Goal: Information Seeking & Learning: Learn about a topic

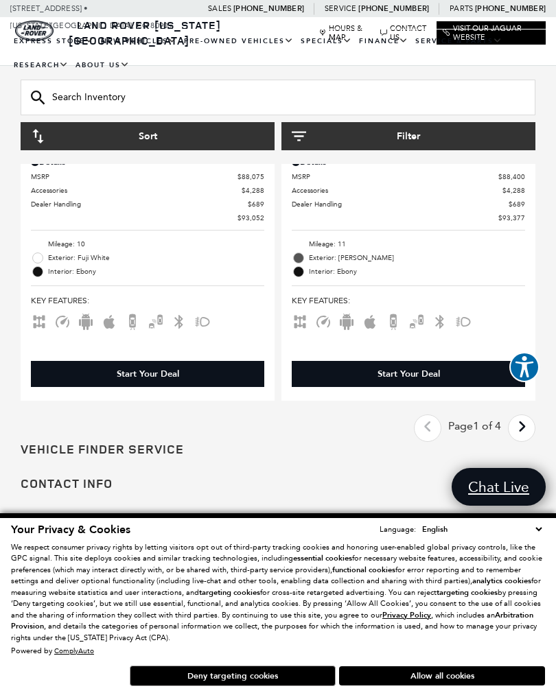
scroll to position [5629, 0]
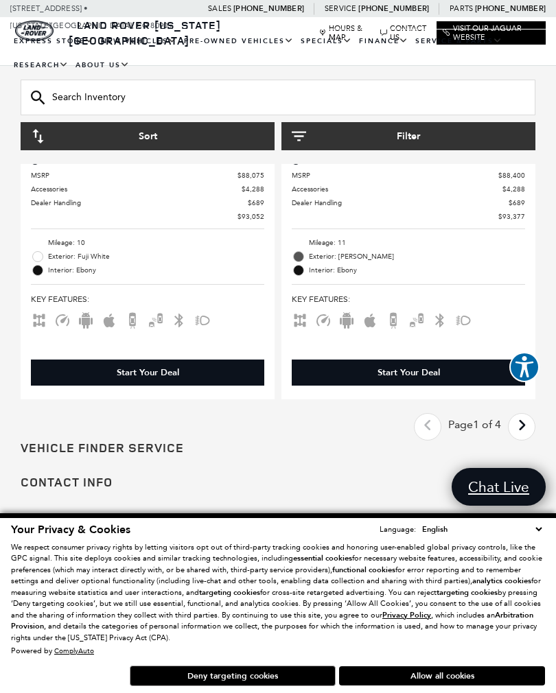
click at [517, 415] on icon "next page" at bounding box center [521, 426] width 9 height 22
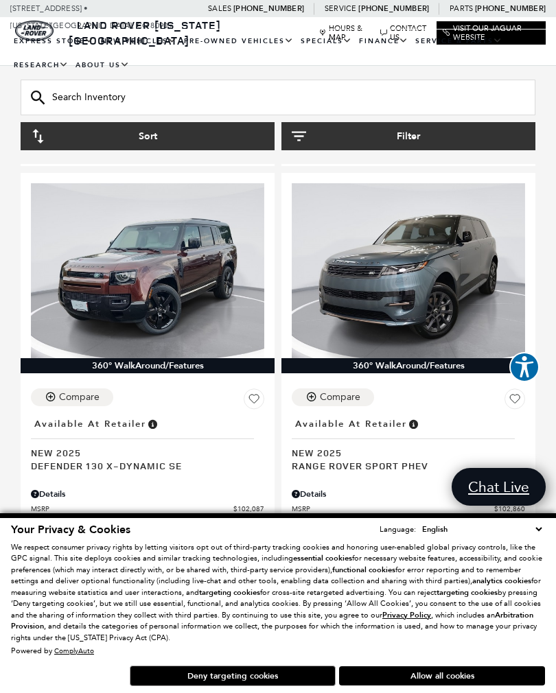
scroll to position [4754, 0]
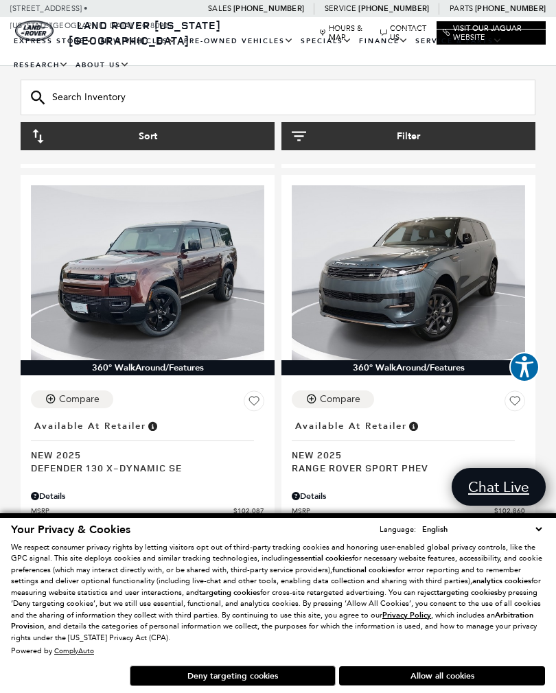
click at [424, 461] on span "Range Rover Sport PHEV" at bounding box center [403, 467] width 223 height 13
click at [419, 448] on span "New 2025" at bounding box center [403, 454] width 223 height 13
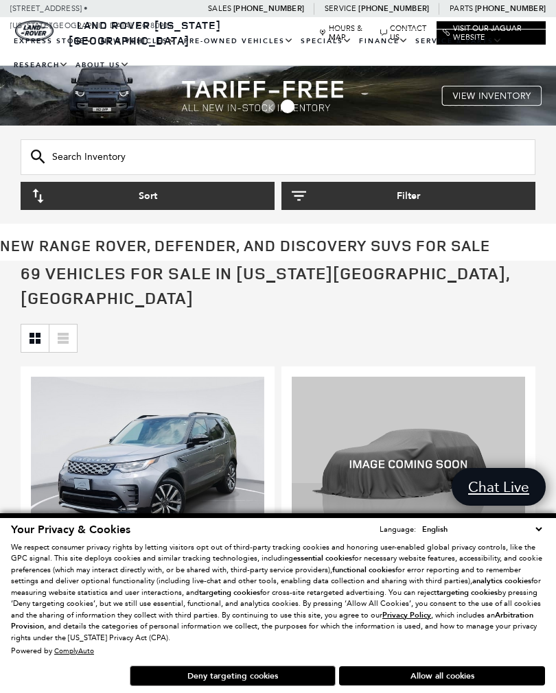
click at [87, 197] on button "Sort" at bounding box center [148, 196] width 254 height 28
click at [65, 191] on button "Sort" at bounding box center [148, 196] width 254 height 28
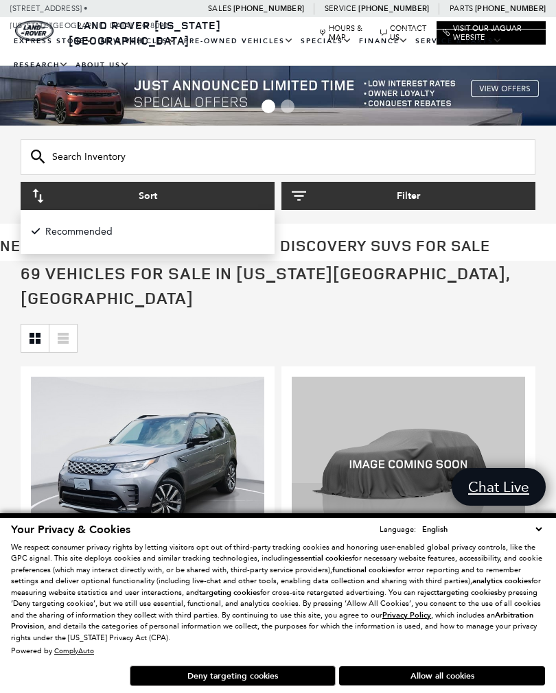
click at [325, 199] on button "Filter" at bounding box center [408, 196] width 254 height 28
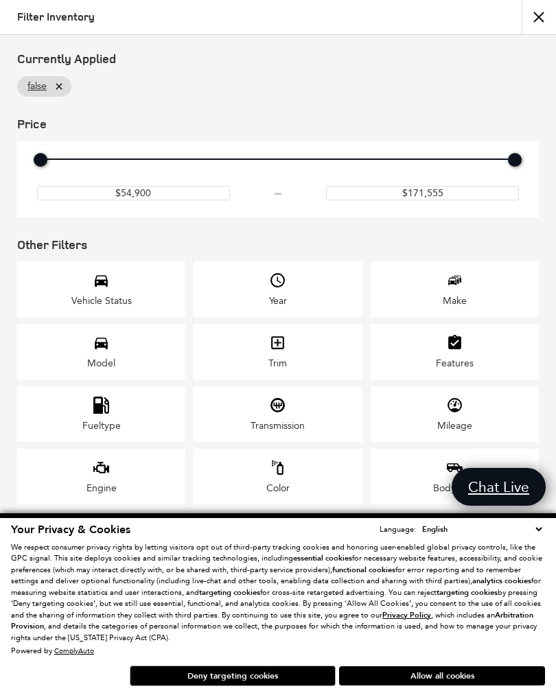
click at [92, 432] on div "Fueltype" at bounding box center [101, 426] width 38 height 12
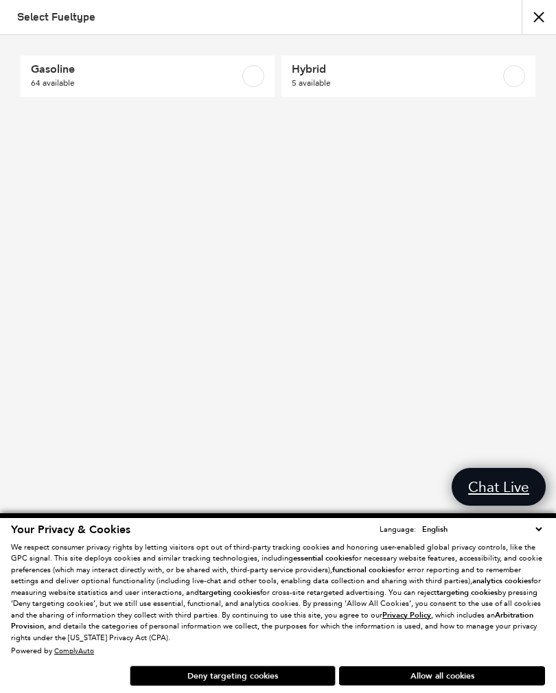
click at [317, 86] on span "5 available" at bounding box center [391, 83] width 198 height 14
checkbox input "true"
click at [194, 672] on button "Deny targeting cookies" at bounding box center [233, 676] width 206 height 21
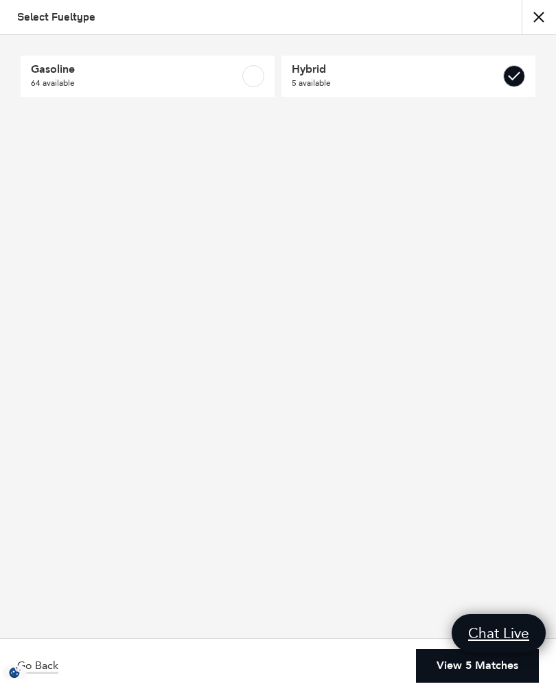
click at [495, 679] on link "View 5 Matches" at bounding box center [477, 666] width 123 height 34
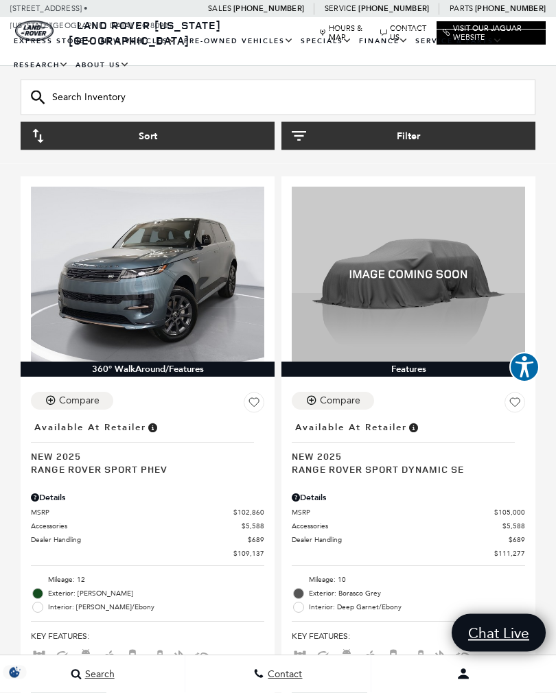
scroll to position [179, 0]
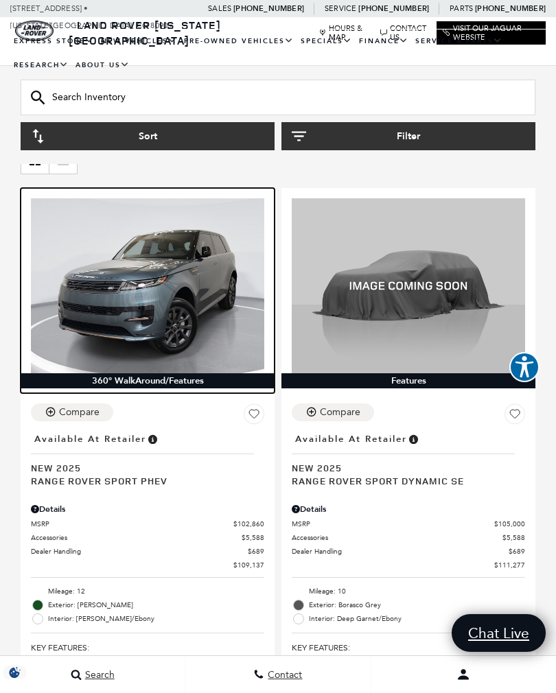
click at [89, 307] on img at bounding box center [147, 285] width 233 height 175
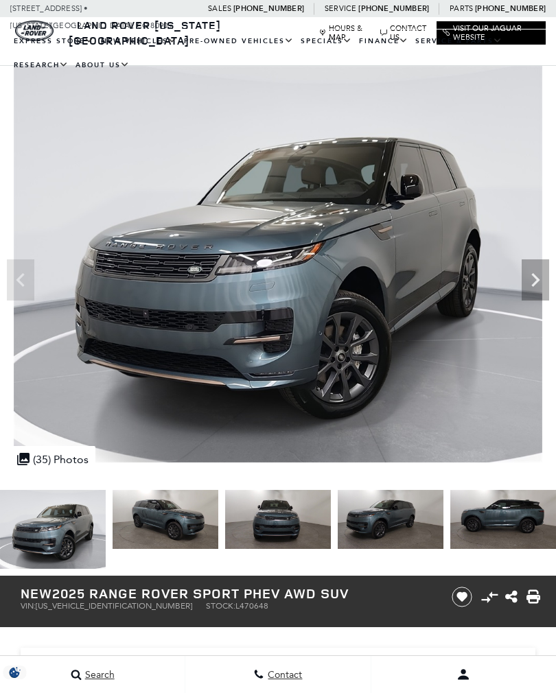
click at [542, 280] on icon "Next" at bounding box center [535, 279] width 27 height 27
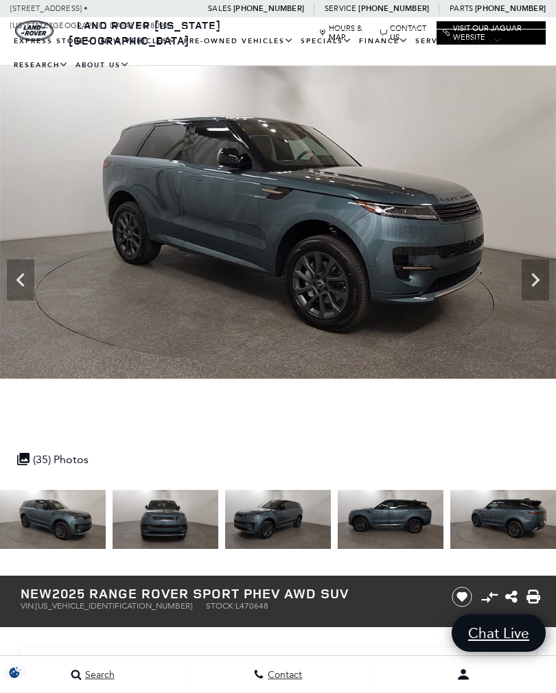
click at [535, 281] on icon "Next" at bounding box center [535, 279] width 27 height 27
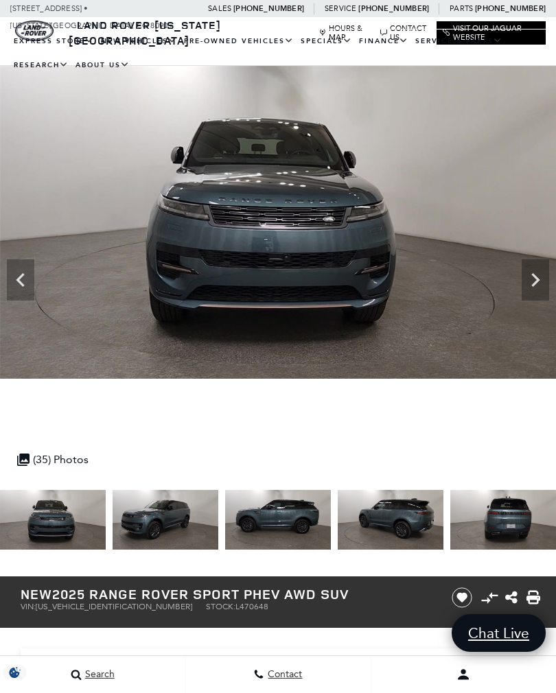
click at [537, 279] on icon "Next" at bounding box center [535, 280] width 8 height 14
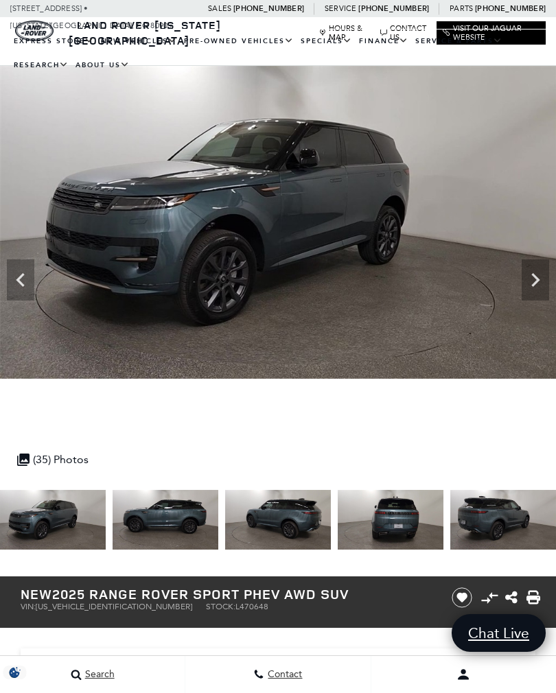
click at [544, 278] on icon "Next" at bounding box center [535, 279] width 27 height 27
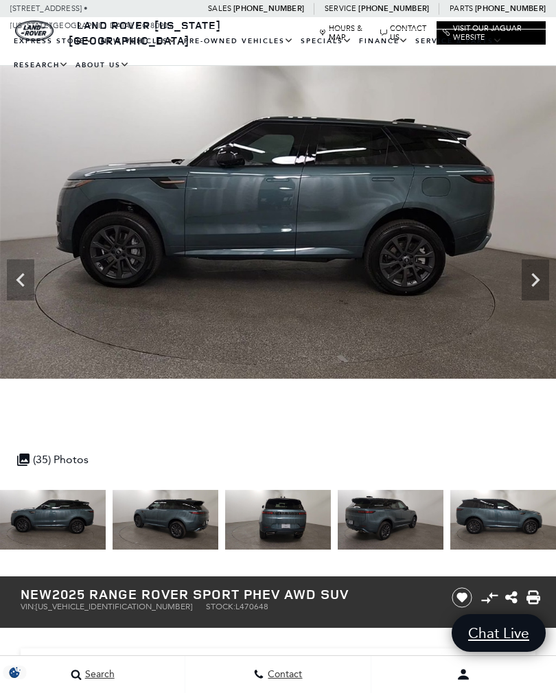
click at [537, 277] on icon "Next" at bounding box center [535, 279] width 27 height 27
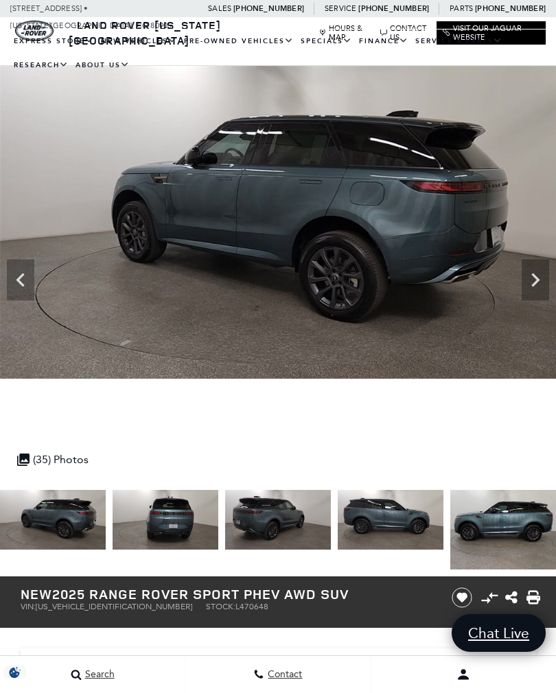
click at [535, 282] on icon "Next" at bounding box center [535, 280] width 8 height 14
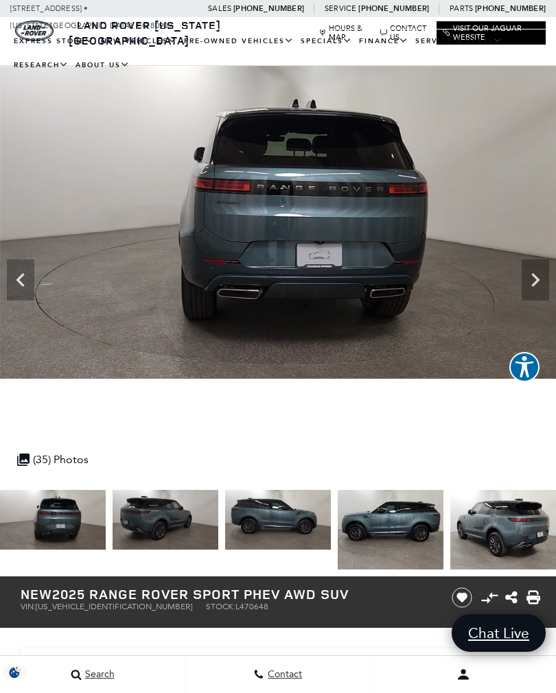
click at [539, 280] on icon "Next" at bounding box center [535, 280] width 8 height 14
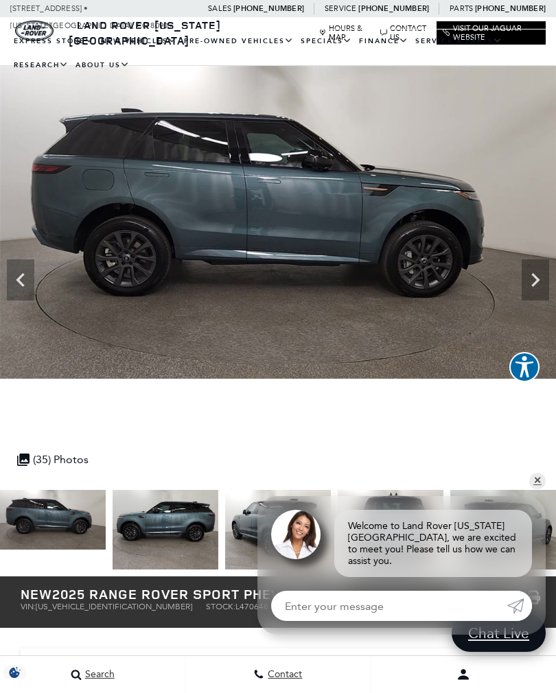
click at [530, 277] on icon "Next" at bounding box center [535, 279] width 27 height 27
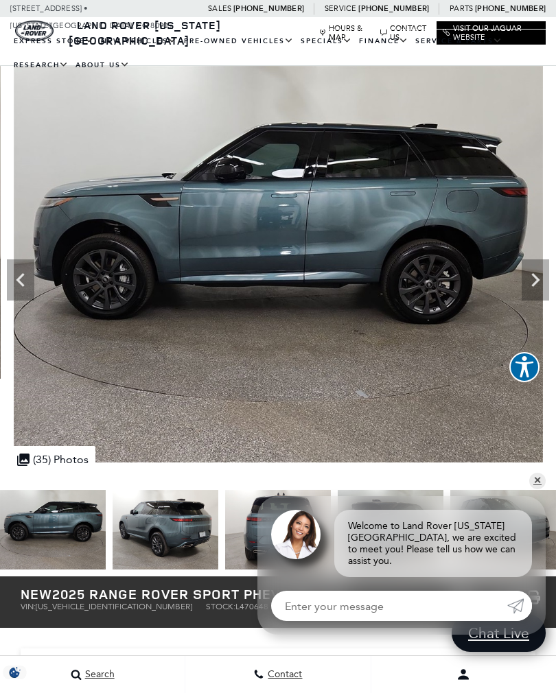
click at [532, 279] on icon "Next" at bounding box center [535, 279] width 27 height 27
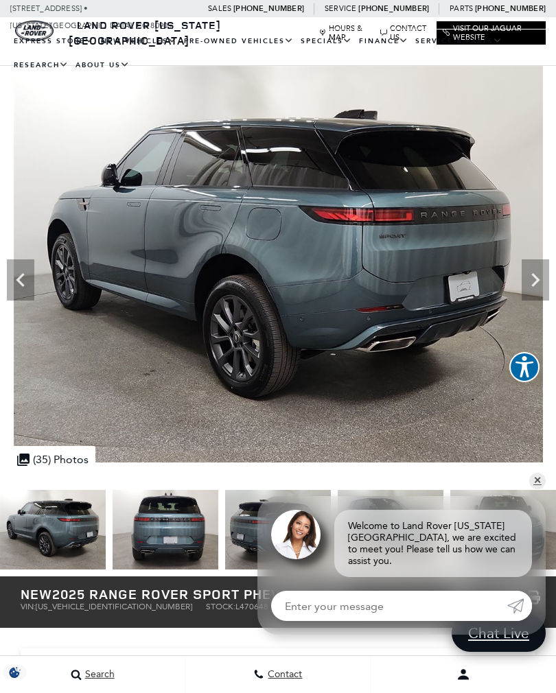
click at [531, 280] on icon "Next" at bounding box center [535, 279] width 27 height 27
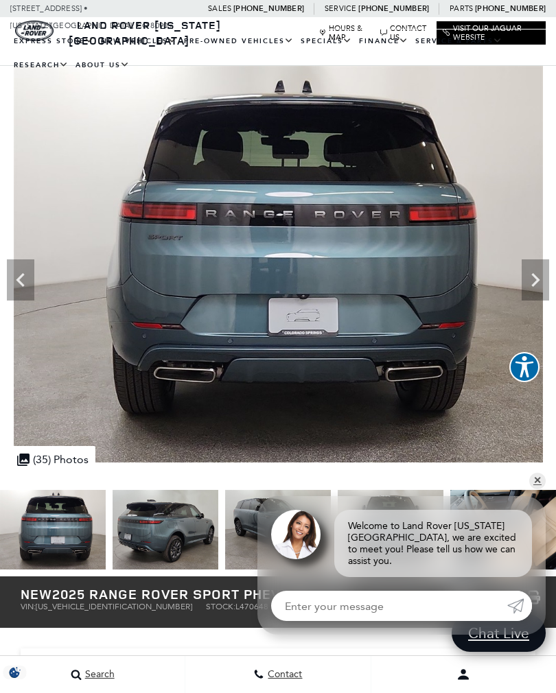
click at [534, 281] on icon "Next" at bounding box center [535, 279] width 27 height 27
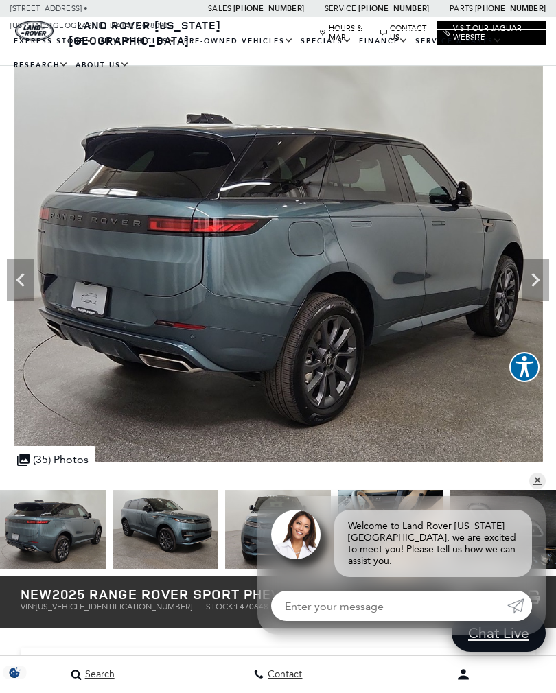
click at [529, 285] on icon "Next" at bounding box center [535, 279] width 27 height 27
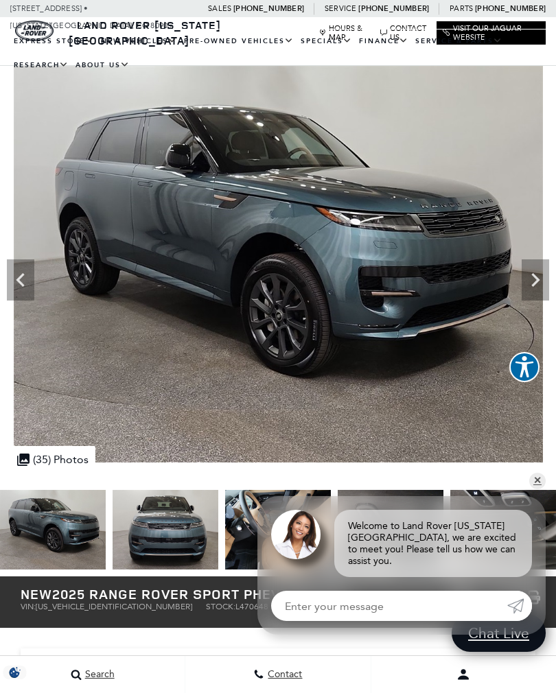
click at [534, 281] on icon "Next" at bounding box center [535, 279] width 27 height 27
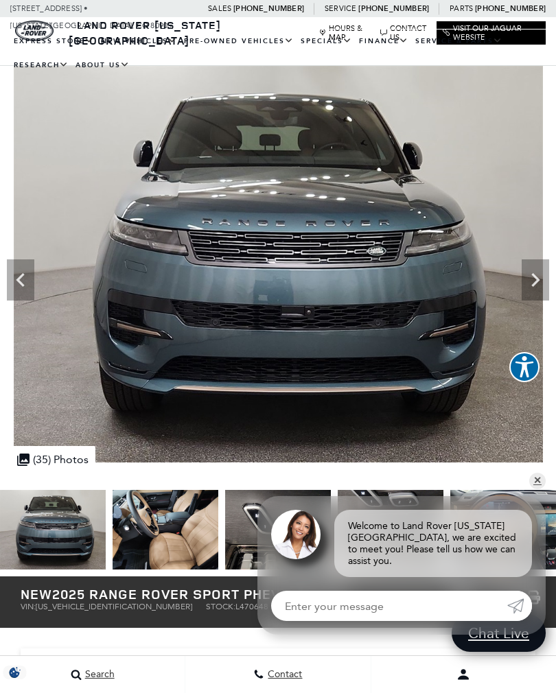
click at [540, 283] on icon "Next" at bounding box center [535, 279] width 27 height 27
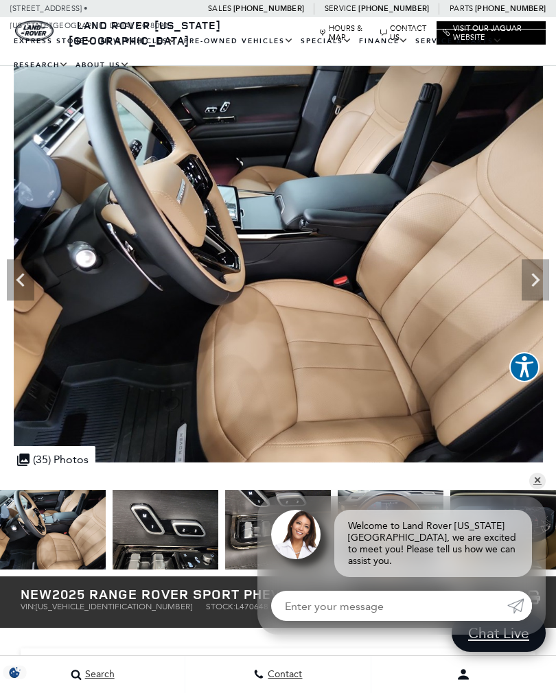
click at [534, 283] on icon "Next" at bounding box center [535, 280] width 8 height 14
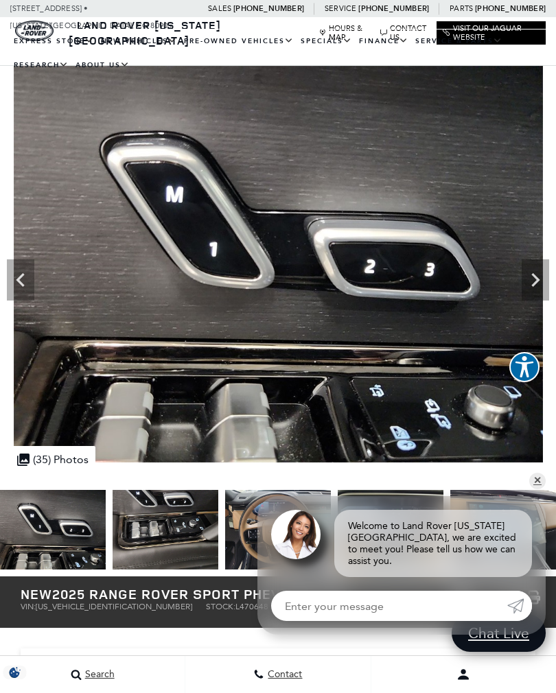
click at [528, 286] on icon "Next" at bounding box center [535, 279] width 27 height 27
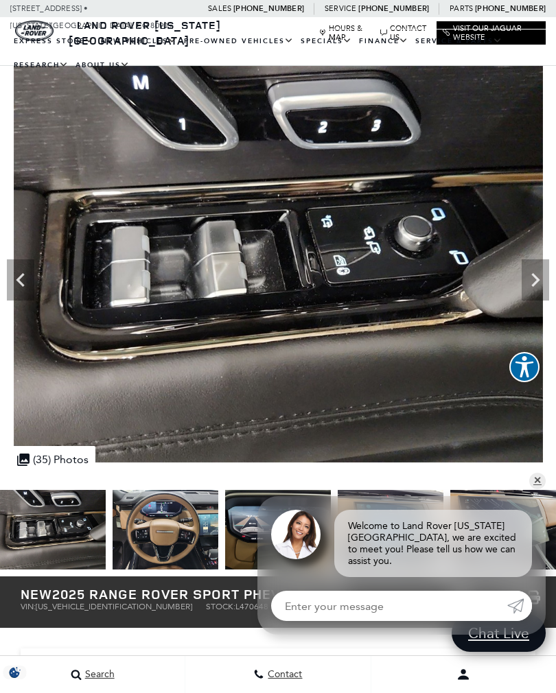
click at [533, 281] on icon "Next" at bounding box center [535, 279] width 27 height 27
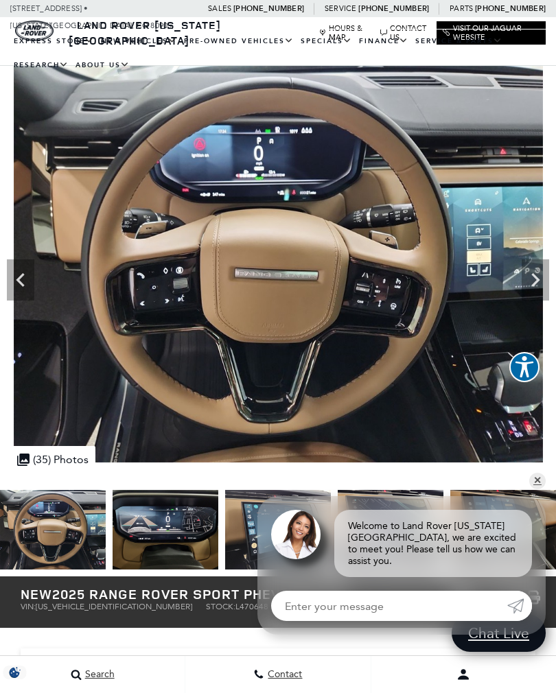
click at [530, 283] on icon "Next" at bounding box center [535, 279] width 27 height 27
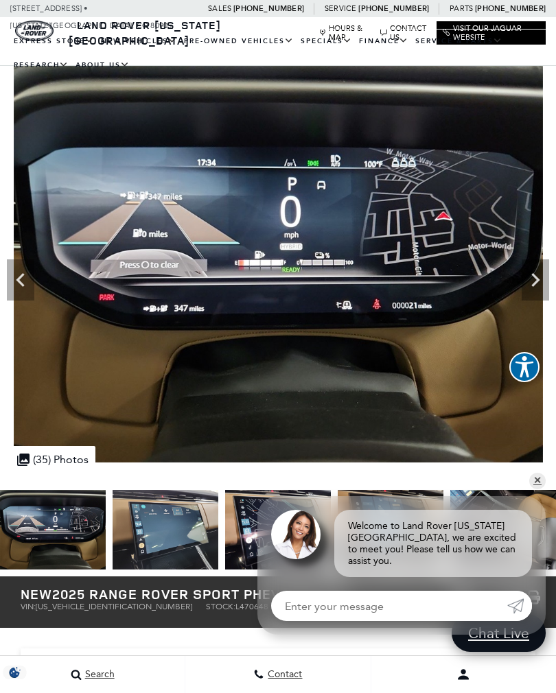
click at [533, 279] on icon "Next" at bounding box center [535, 279] width 27 height 27
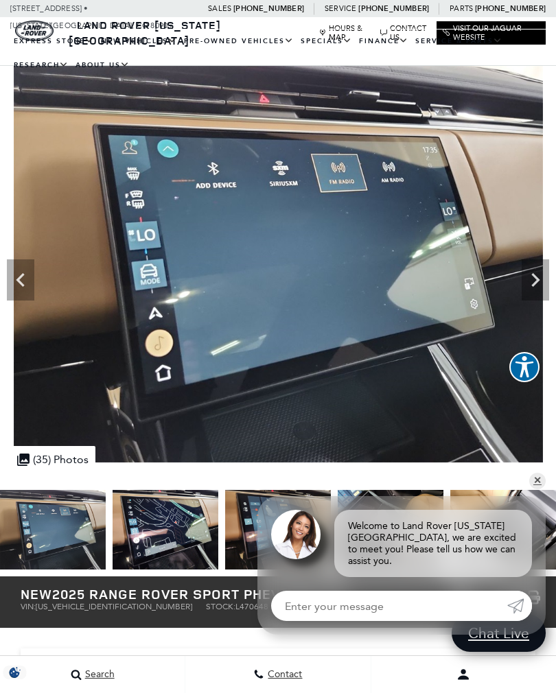
click at [535, 278] on icon "Next" at bounding box center [535, 280] width 8 height 14
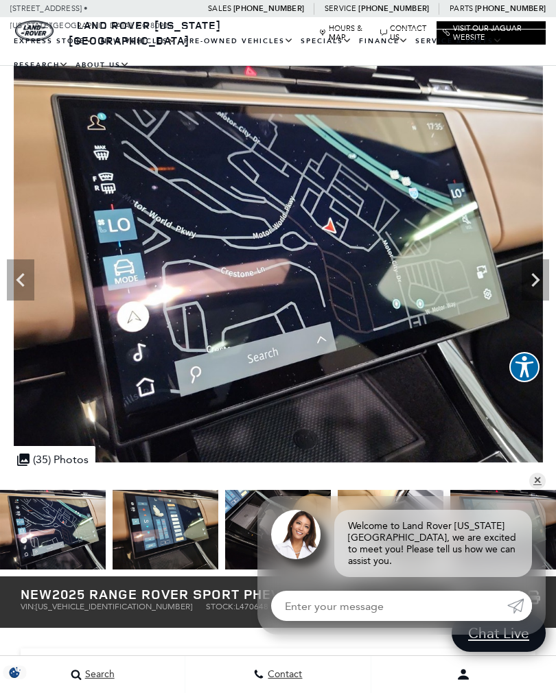
click at [533, 279] on icon "Next" at bounding box center [535, 279] width 27 height 27
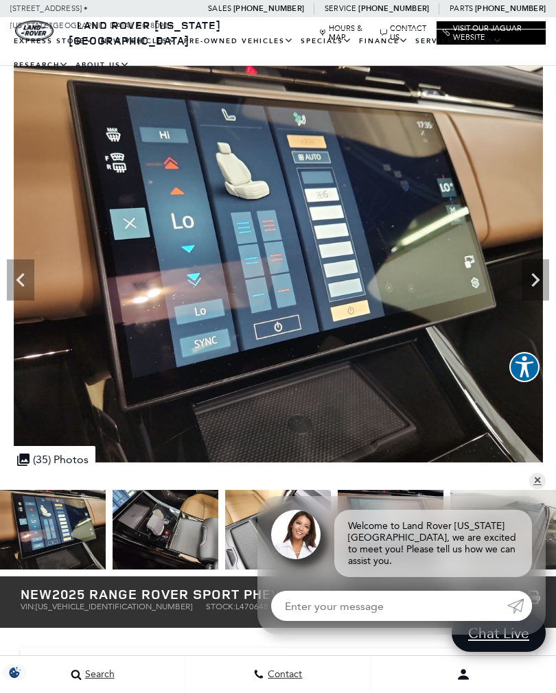
click at [532, 278] on icon "Next" at bounding box center [535, 279] width 27 height 27
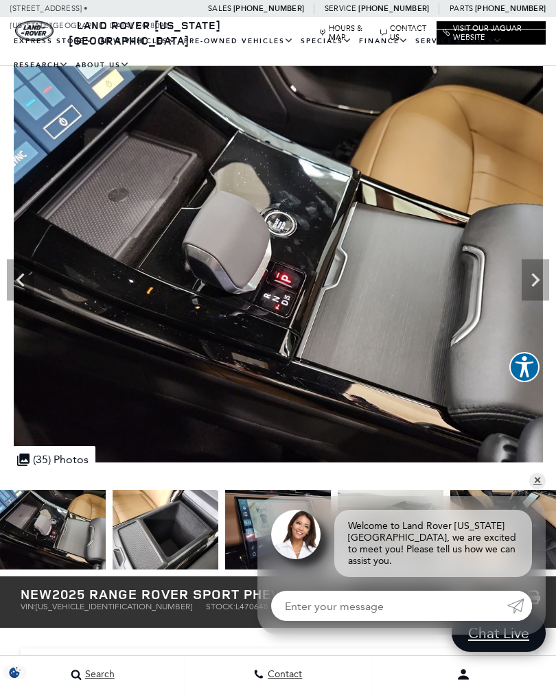
click at [535, 277] on icon "Next" at bounding box center [535, 280] width 8 height 14
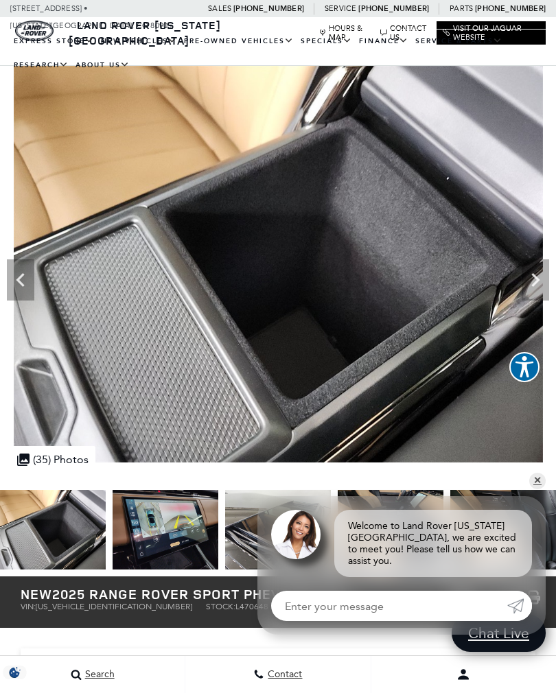
click at [538, 276] on icon "Next" at bounding box center [535, 279] width 27 height 27
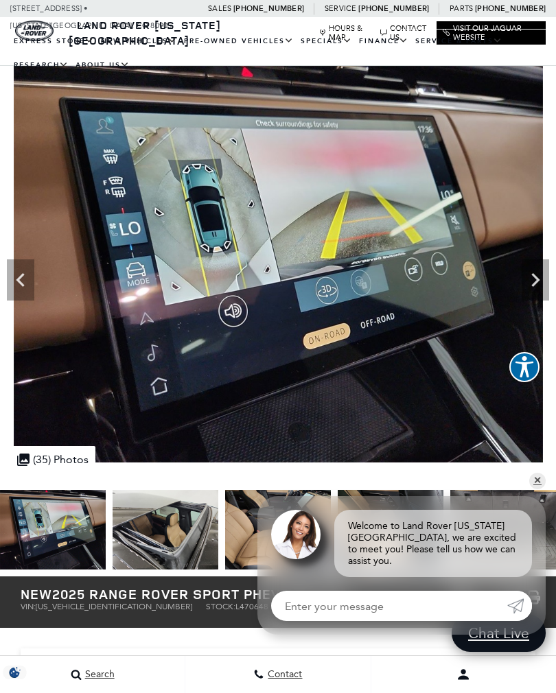
click at [535, 279] on icon "Next" at bounding box center [535, 279] width 27 height 27
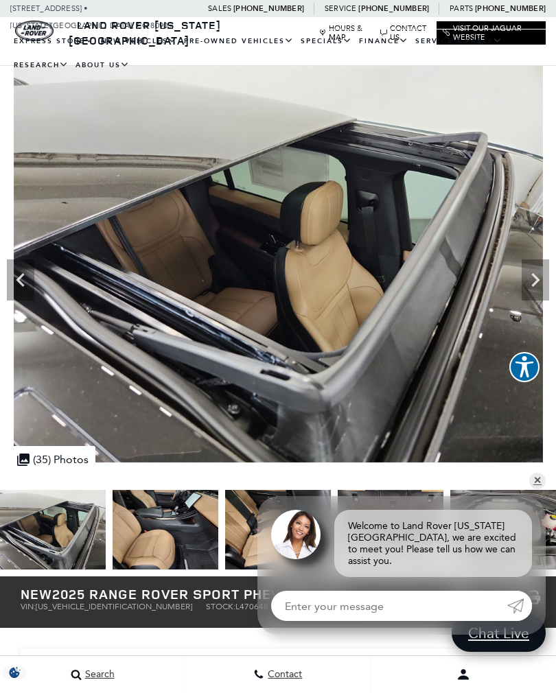
click at [539, 277] on icon "Next" at bounding box center [535, 279] width 27 height 27
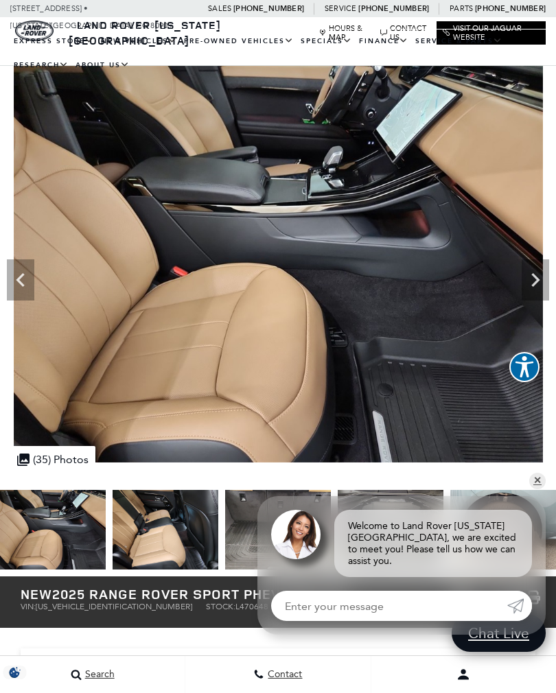
click at [540, 277] on icon "Next" at bounding box center [535, 279] width 27 height 27
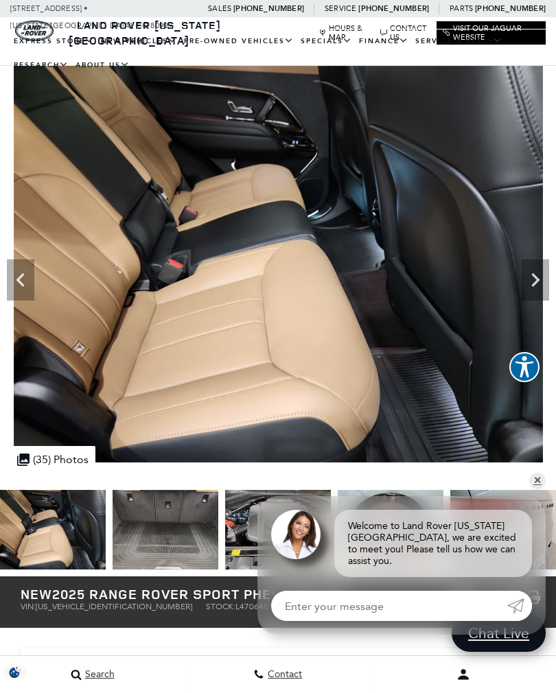
click at [531, 281] on icon "Next" at bounding box center [535, 279] width 27 height 27
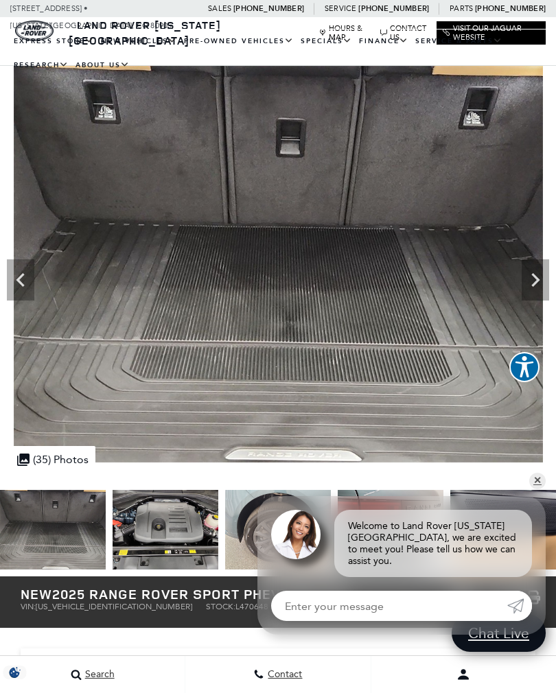
click at [536, 279] on icon "Next" at bounding box center [535, 280] width 8 height 14
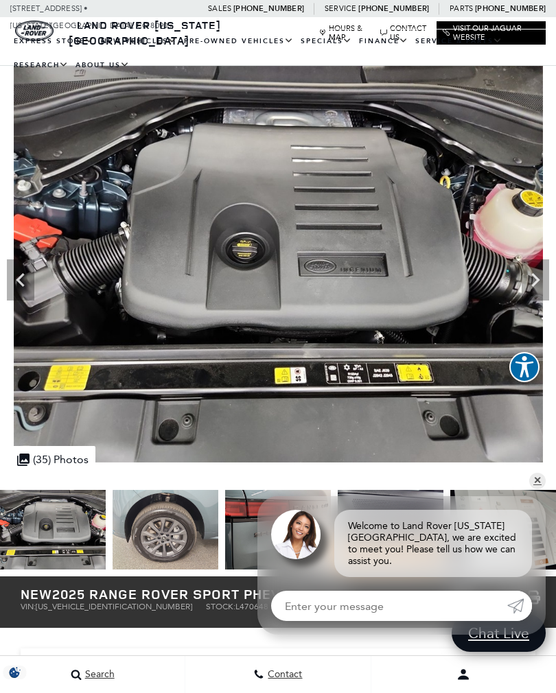
click at [536, 279] on icon "Next" at bounding box center [535, 280] width 8 height 14
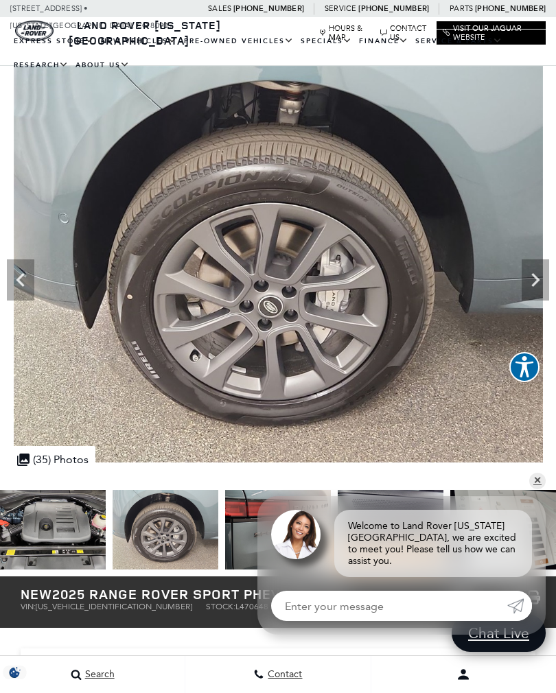
click at [531, 280] on icon "Next" at bounding box center [535, 279] width 27 height 27
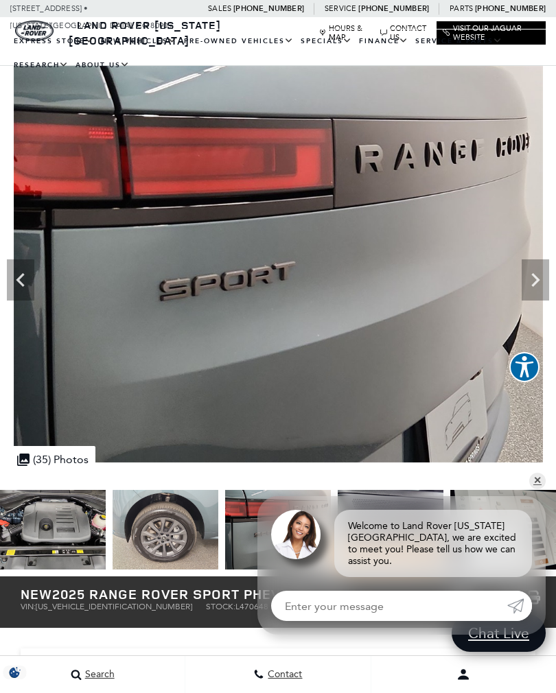
click at [538, 279] on icon "Next" at bounding box center [535, 280] width 8 height 14
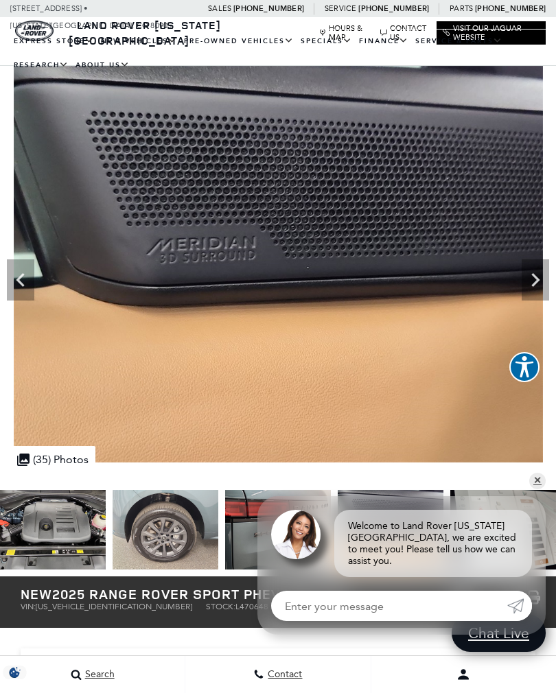
click at [533, 281] on icon "Next" at bounding box center [535, 279] width 27 height 27
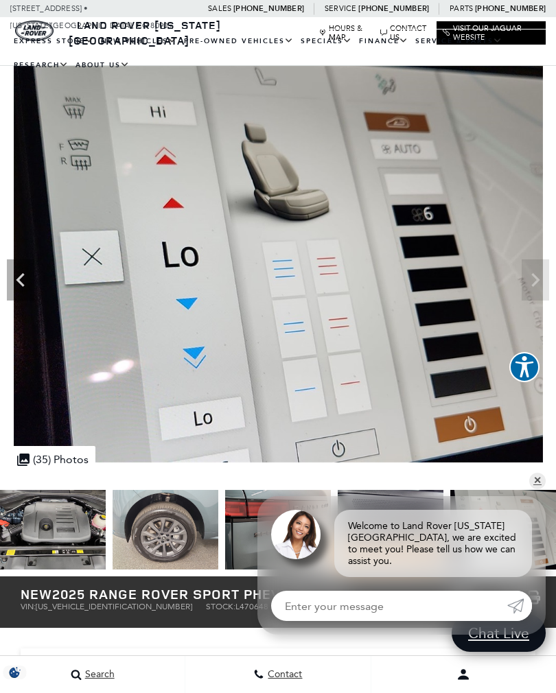
click at [529, 280] on img at bounding box center [278, 264] width 557 height 397
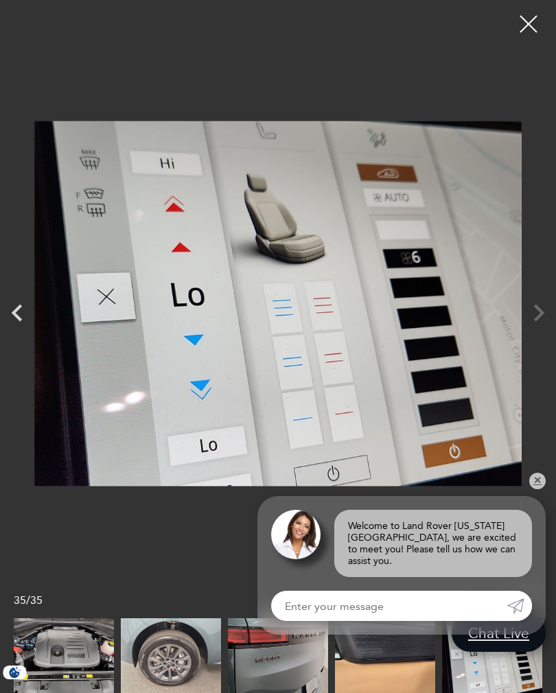
click at [537, 305] on div at bounding box center [278, 303] width 556 height 587
click at [14, 309] on icon "Previous" at bounding box center [17, 313] width 34 height 34
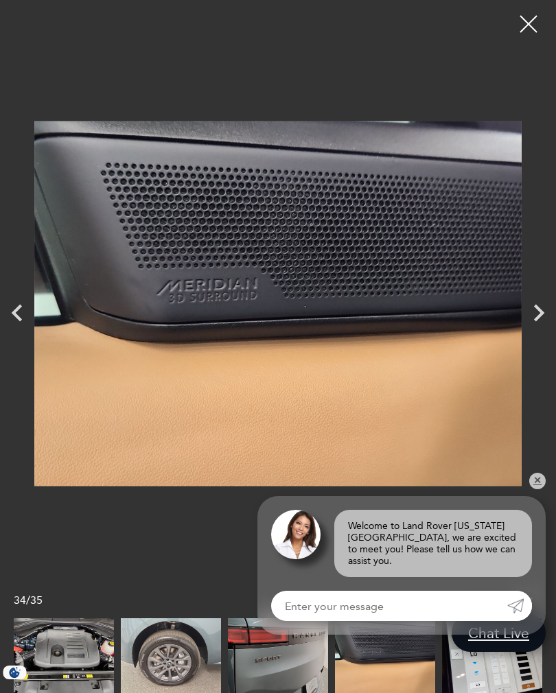
click at [36, 314] on img at bounding box center [277, 303] width 487 height 587
click at [23, 314] on icon "Previous" at bounding box center [17, 313] width 34 height 34
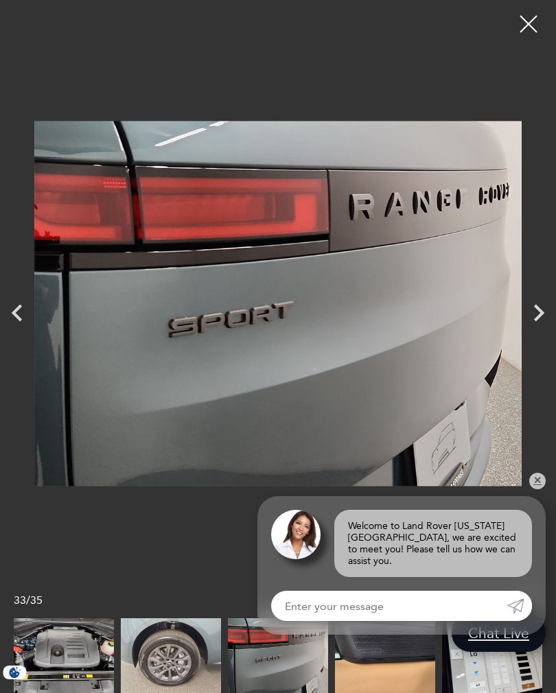
click at [21, 314] on icon "Previous" at bounding box center [17, 313] width 34 height 34
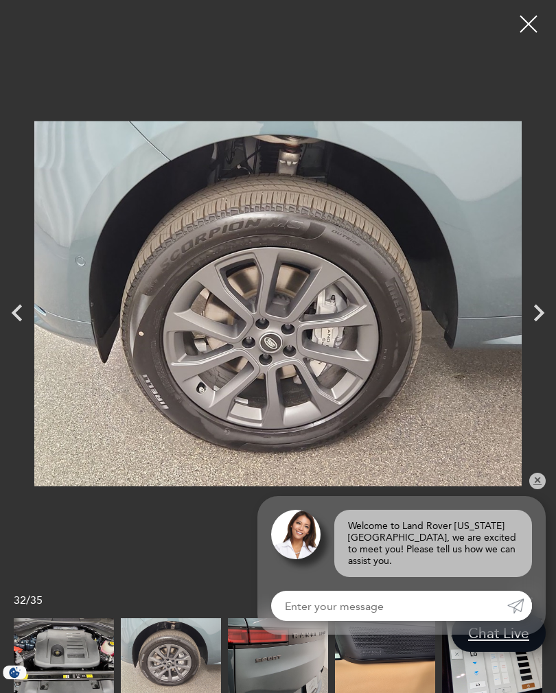
click at [19, 321] on icon "Previous" at bounding box center [17, 313] width 34 height 34
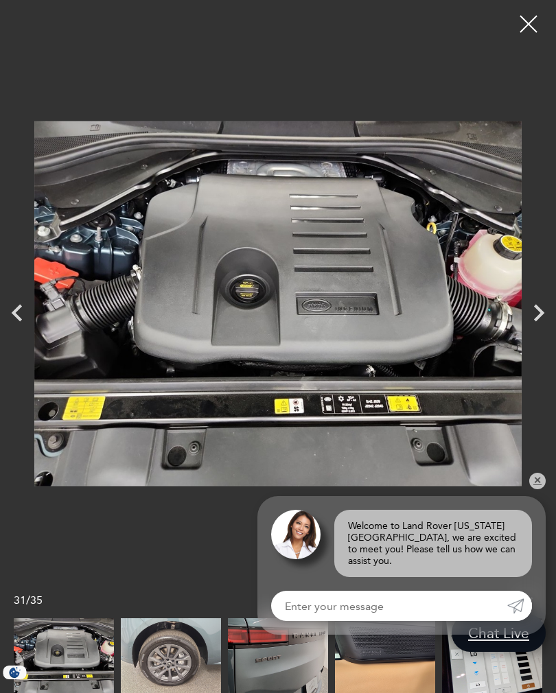
click at [21, 318] on icon "Previous" at bounding box center [17, 312] width 10 height 17
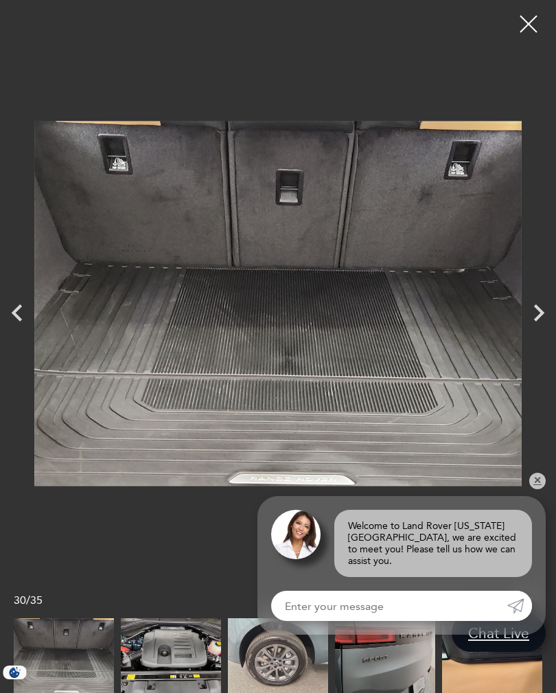
click at [23, 319] on icon "Previous" at bounding box center [17, 313] width 34 height 34
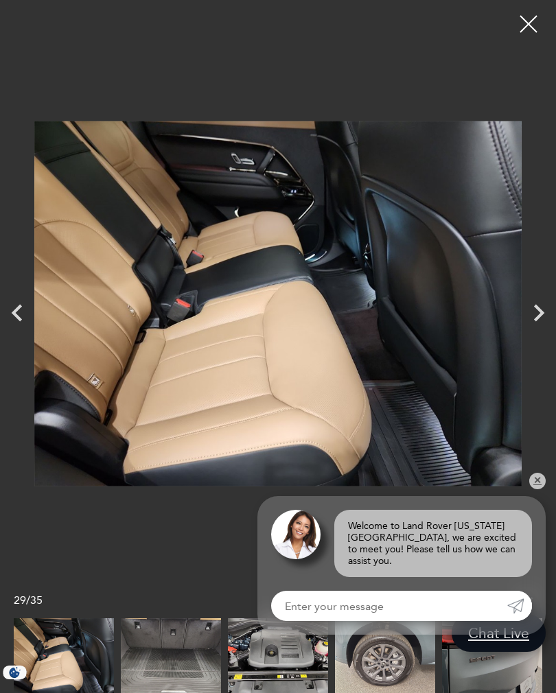
click at [21, 319] on icon "Previous" at bounding box center [17, 312] width 10 height 17
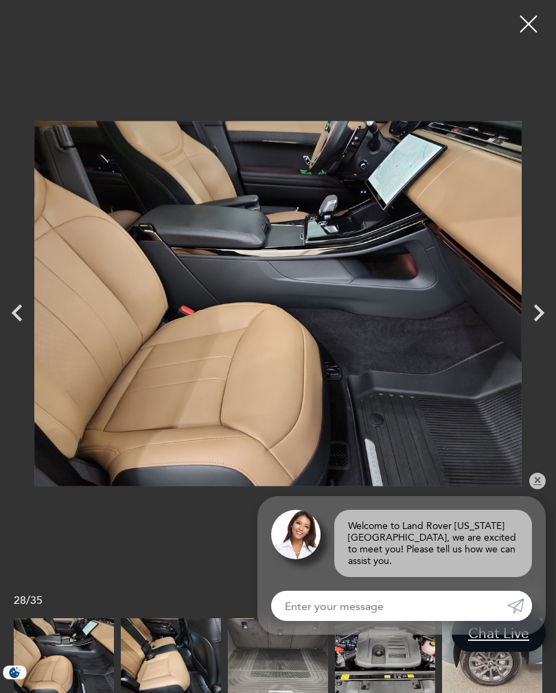
click at [525, 34] on div at bounding box center [528, 24] width 34 height 34
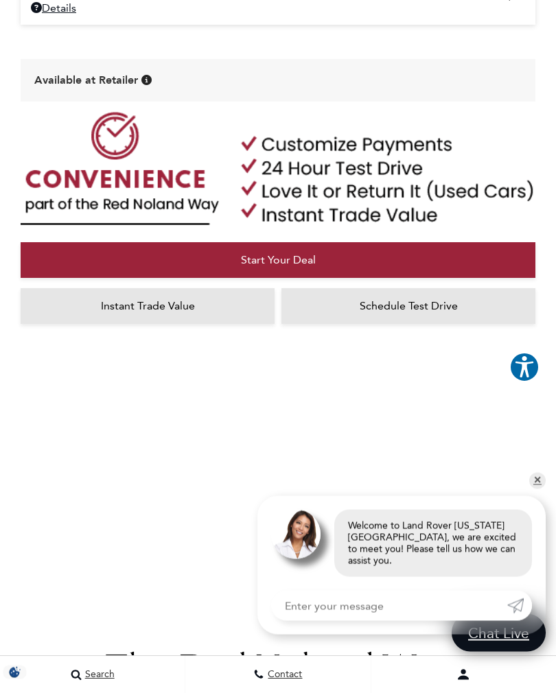
scroll to position [677, 0]
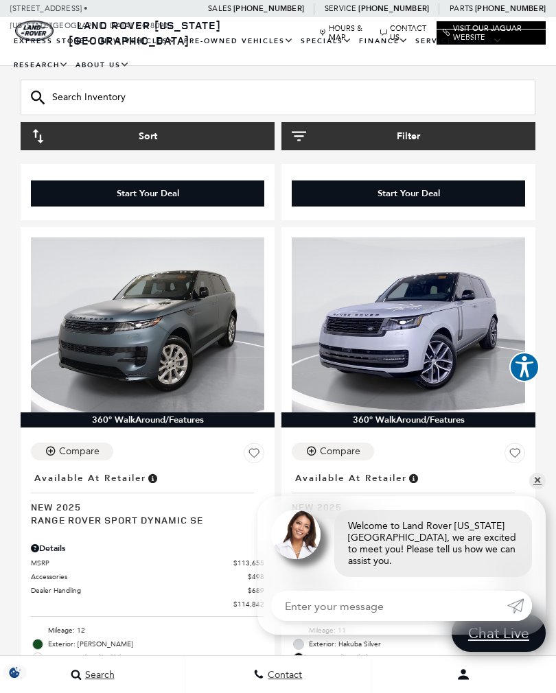
scroll to position [743, 0]
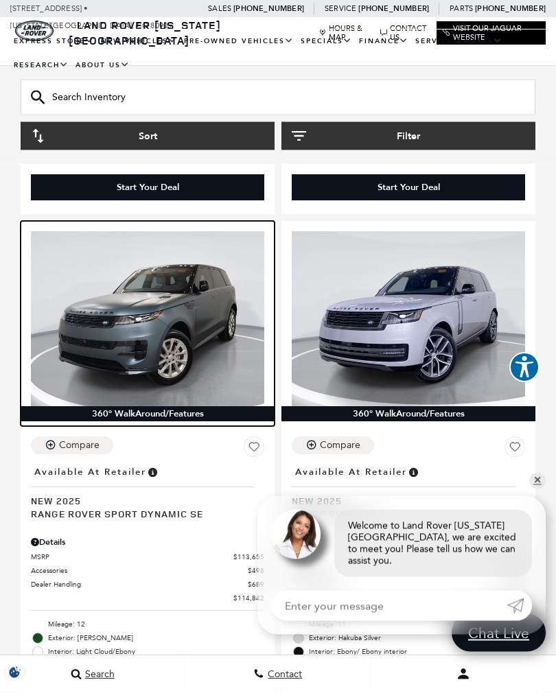
click at [80, 356] on img at bounding box center [147, 319] width 233 height 175
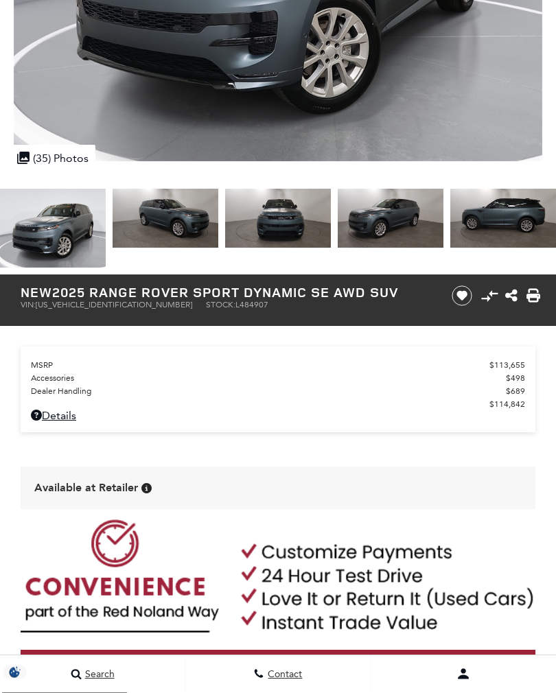
scroll to position [34, 0]
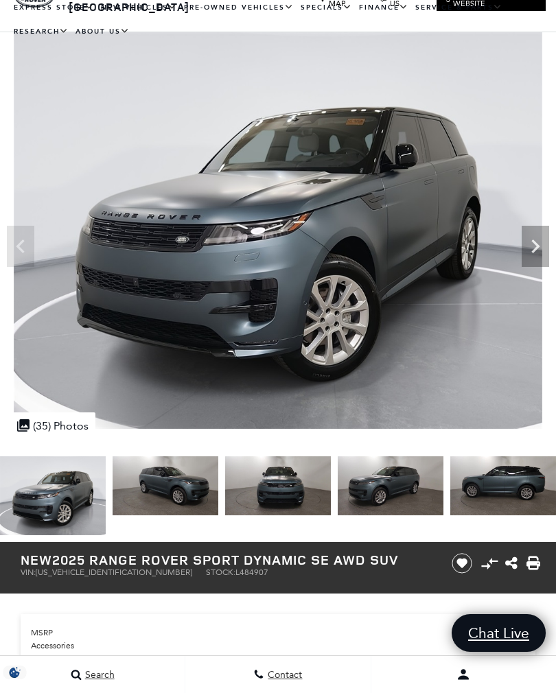
click at [536, 251] on icon "Next" at bounding box center [535, 246] width 27 height 27
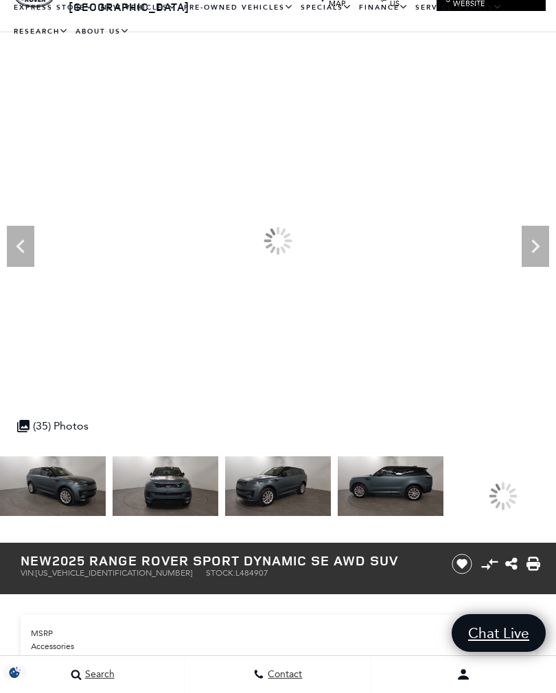
click at [536, 244] on icon "Next" at bounding box center [535, 247] width 8 height 14
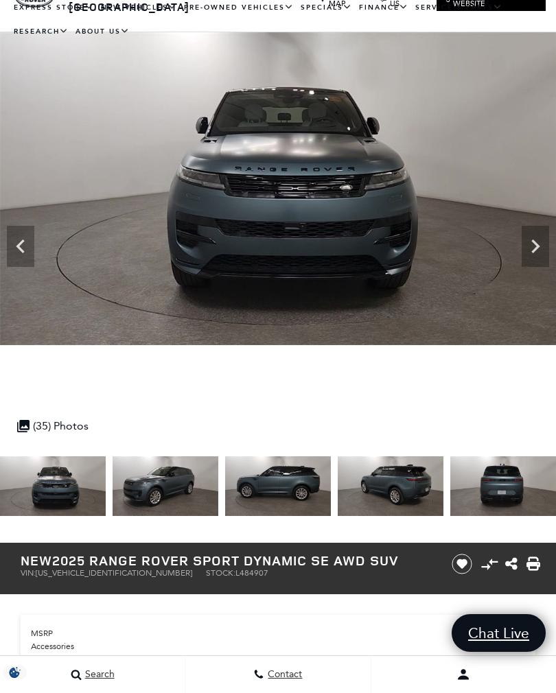
click at [534, 246] on icon "Next" at bounding box center [535, 246] width 27 height 27
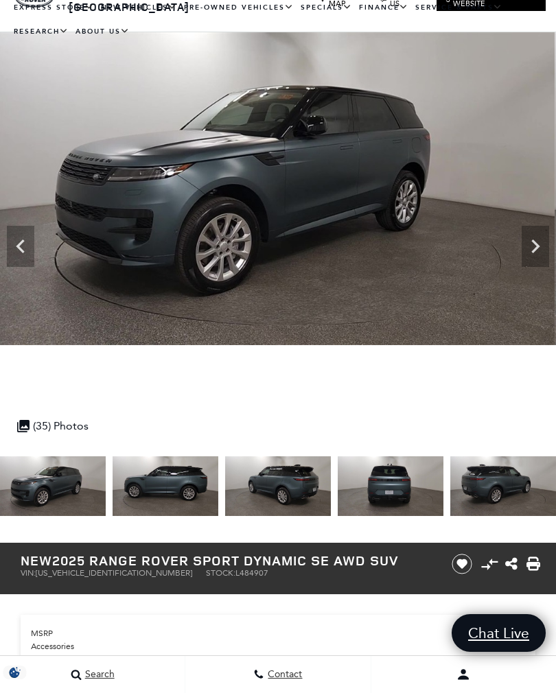
click at [531, 246] on icon "Next" at bounding box center [535, 246] width 27 height 27
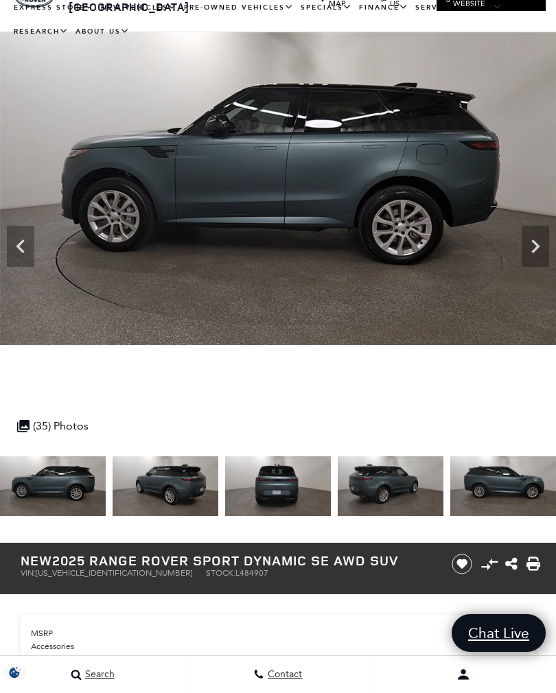
click at [525, 247] on icon "Next" at bounding box center [535, 246] width 27 height 27
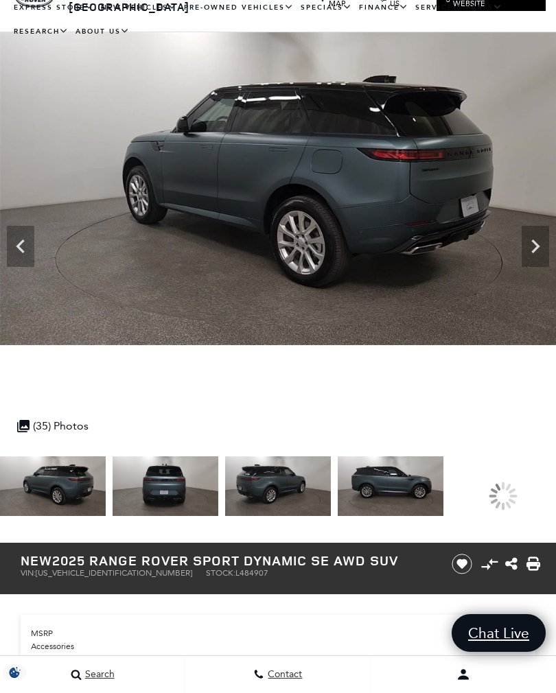
click at [531, 245] on icon "Next" at bounding box center [535, 246] width 27 height 27
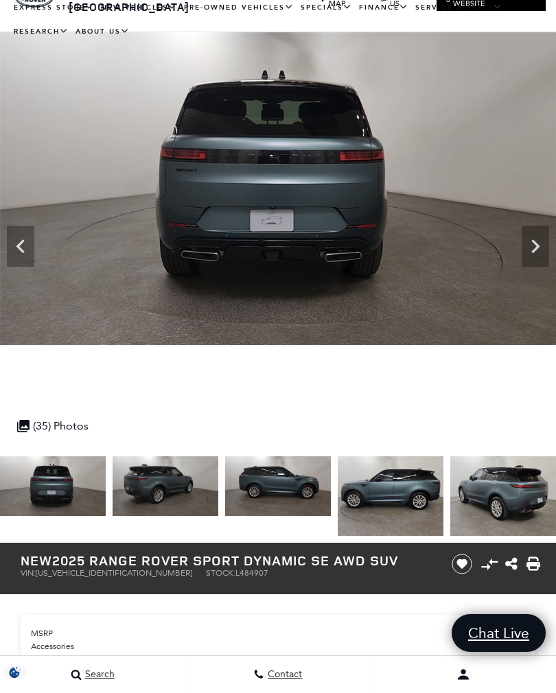
click at [531, 244] on icon "Next" at bounding box center [535, 246] width 27 height 27
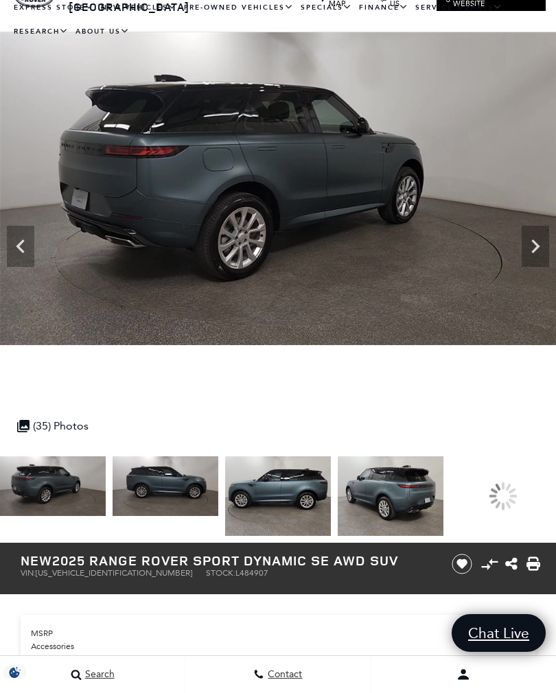
click at [531, 244] on icon "Next" at bounding box center [535, 246] width 27 height 27
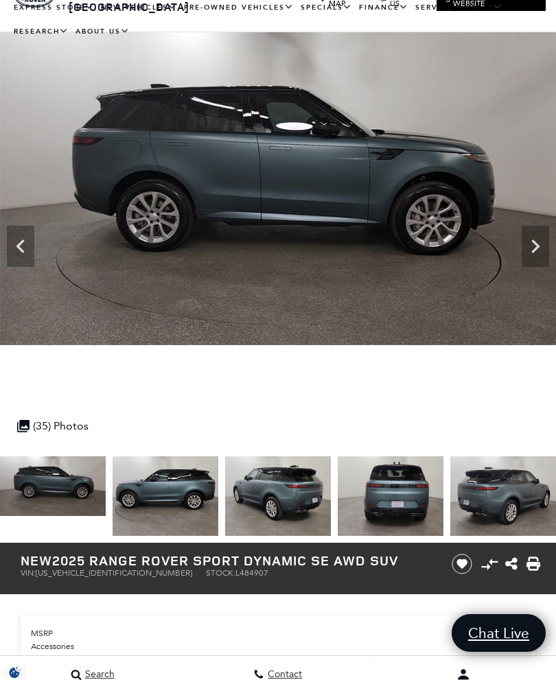
click at [533, 244] on icon "Next" at bounding box center [535, 246] width 27 height 27
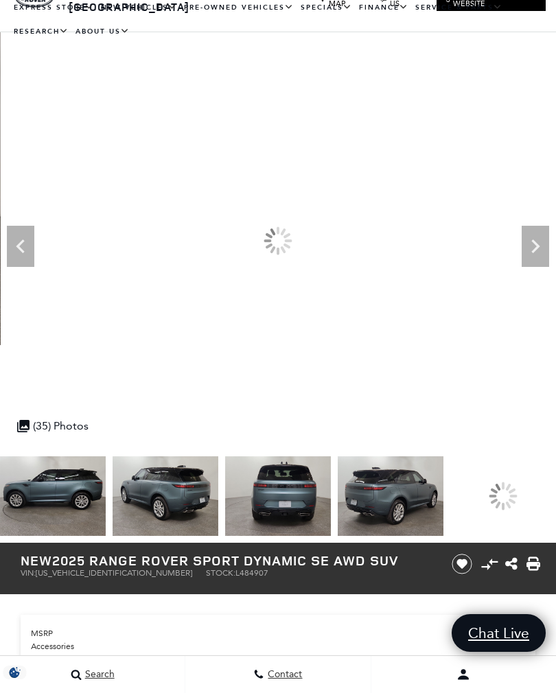
click at [533, 244] on icon "Next" at bounding box center [535, 246] width 27 height 27
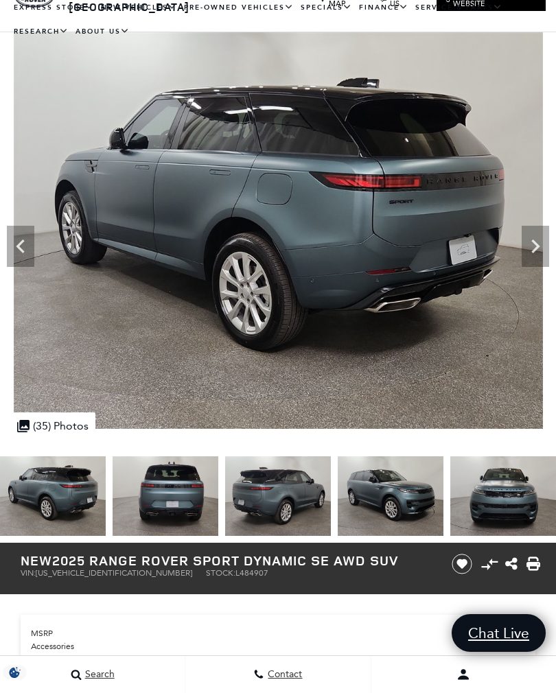
click at [533, 244] on icon "Next" at bounding box center [535, 246] width 27 height 27
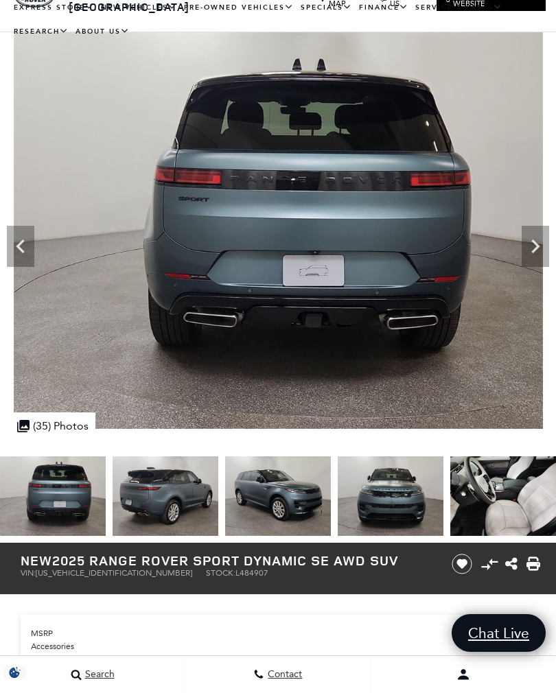
click at [531, 246] on icon "Next" at bounding box center [535, 246] width 27 height 27
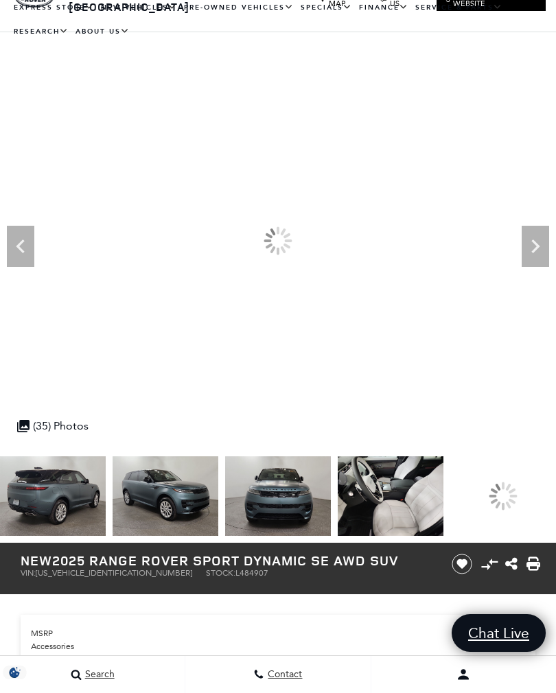
click at [534, 246] on icon "Next" at bounding box center [535, 246] width 27 height 27
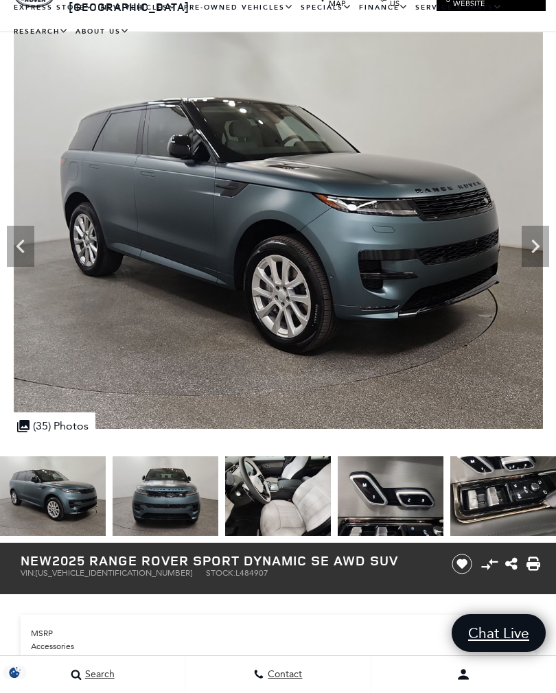
click at [532, 246] on icon "Next" at bounding box center [535, 246] width 27 height 27
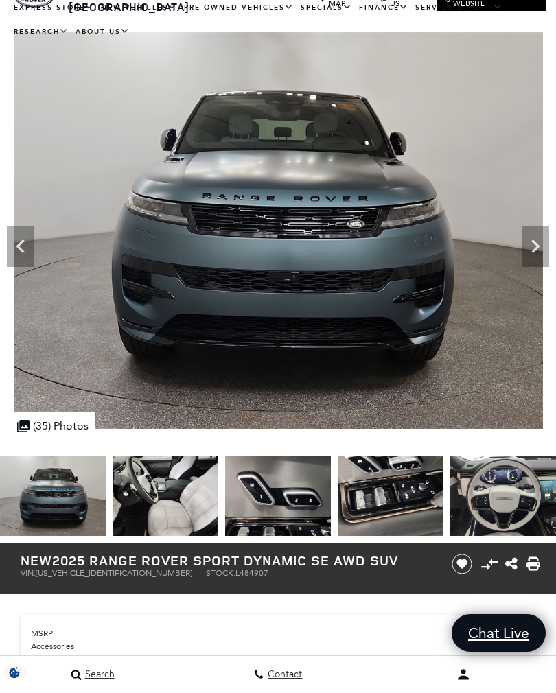
click at [536, 246] on icon "Next" at bounding box center [535, 247] width 8 height 14
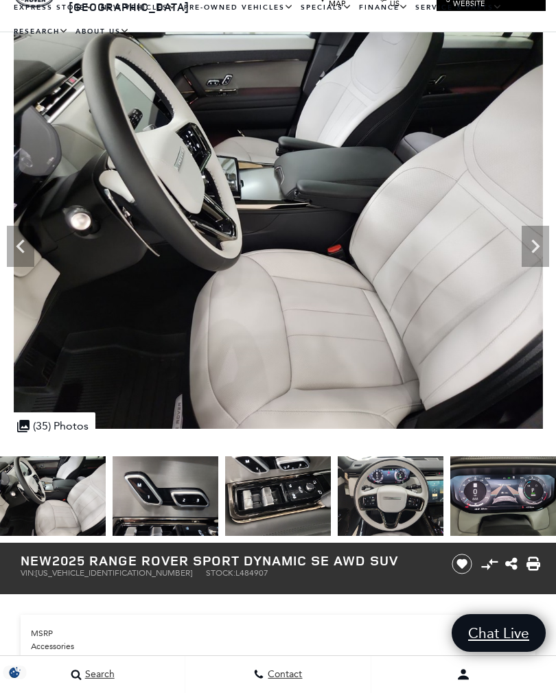
click at [528, 246] on icon "Next" at bounding box center [535, 246] width 27 height 27
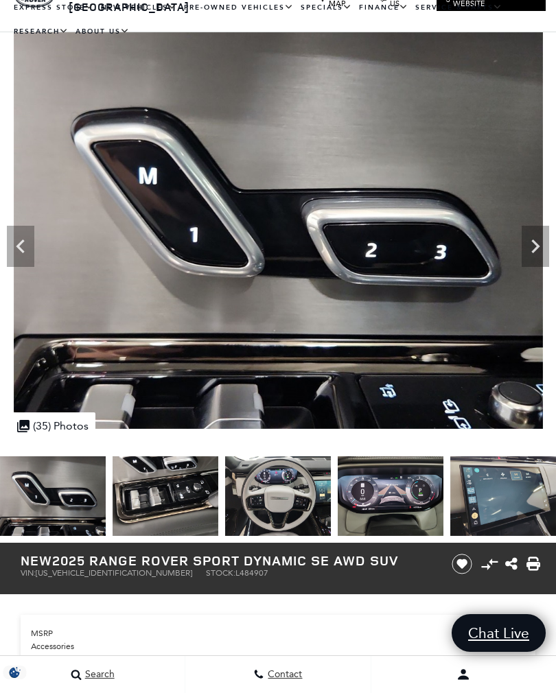
click at [529, 246] on icon "Next" at bounding box center [535, 246] width 27 height 27
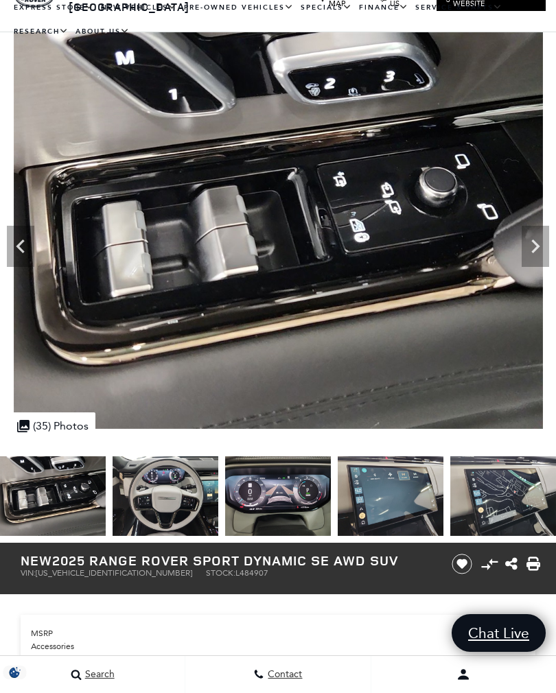
click at [528, 245] on icon "Next" at bounding box center [535, 246] width 27 height 27
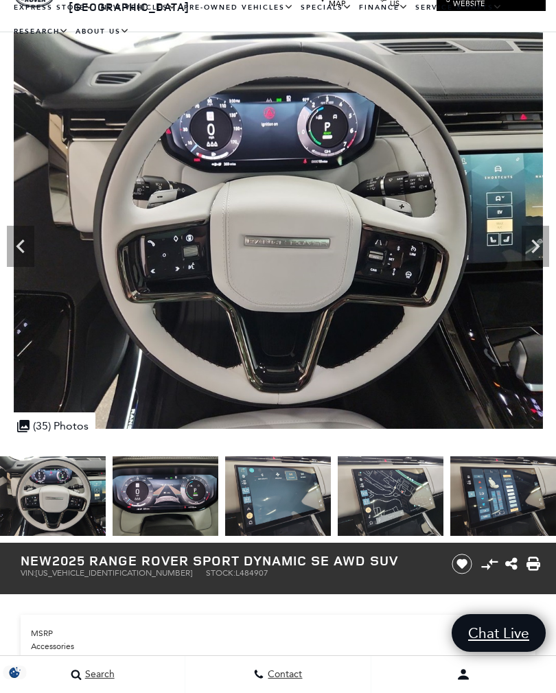
click at [526, 245] on icon "Next" at bounding box center [535, 246] width 27 height 27
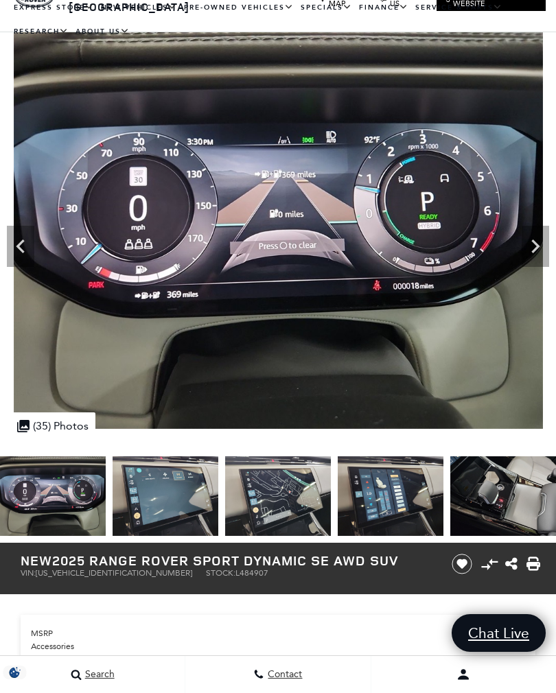
click at [532, 244] on icon "Next" at bounding box center [535, 246] width 27 height 27
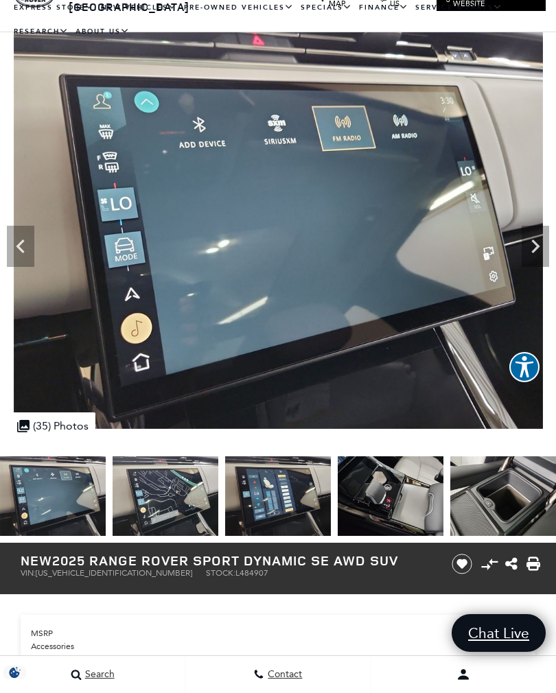
click at [526, 244] on icon "Next" at bounding box center [535, 246] width 27 height 27
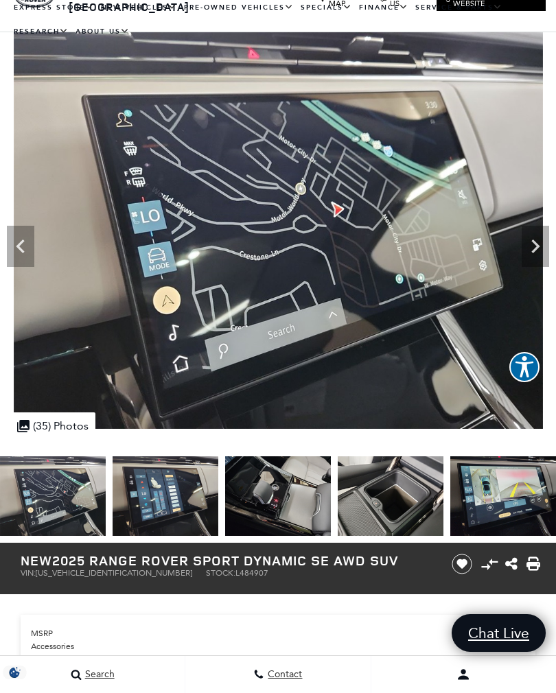
click at [526, 244] on icon "Next" at bounding box center [535, 246] width 27 height 27
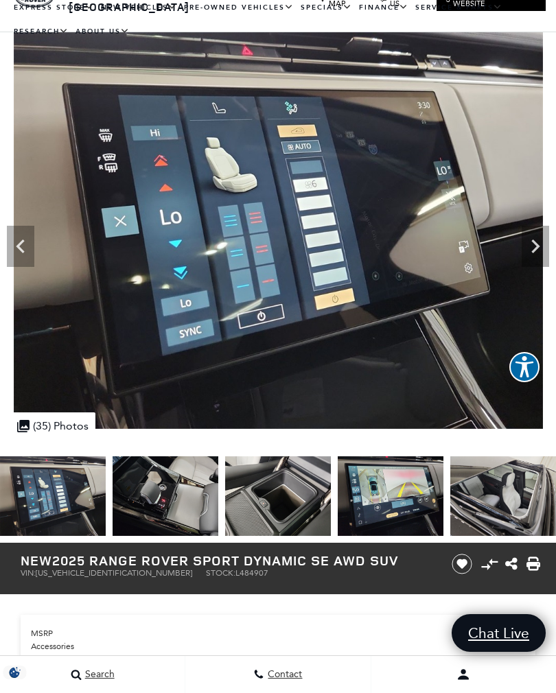
click at [522, 244] on icon "Next" at bounding box center [535, 246] width 27 height 27
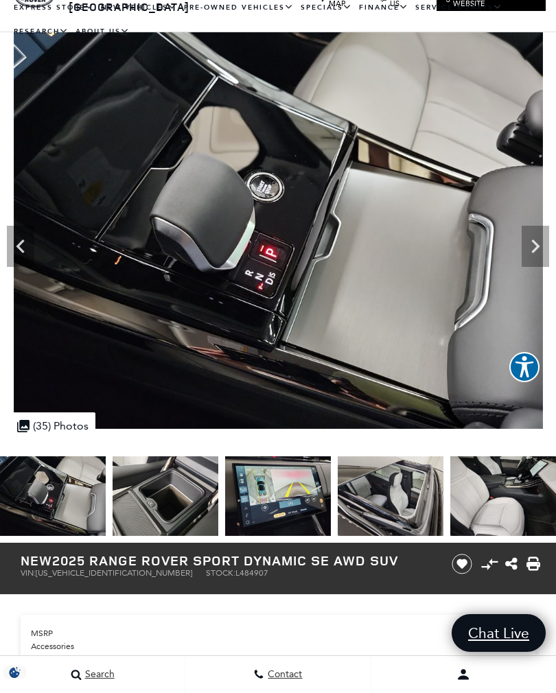
click at [527, 242] on icon "Next" at bounding box center [535, 246] width 27 height 27
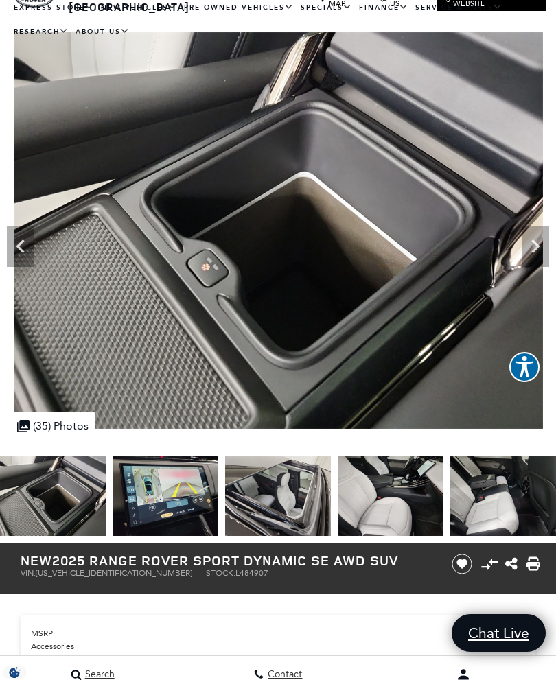
click at [526, 243] on icon "Next" at bounding box center [535, 246] width 27 height 27
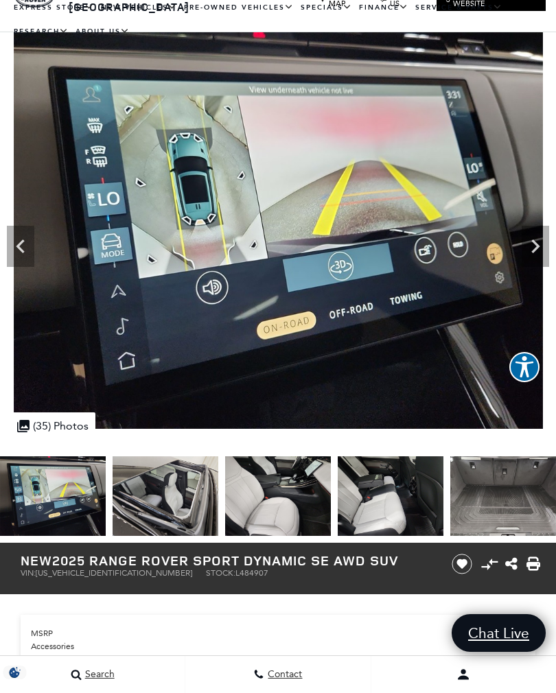
click at [524, 242] on icon "Next" at bounding box center [535, 246] width 27 height 27
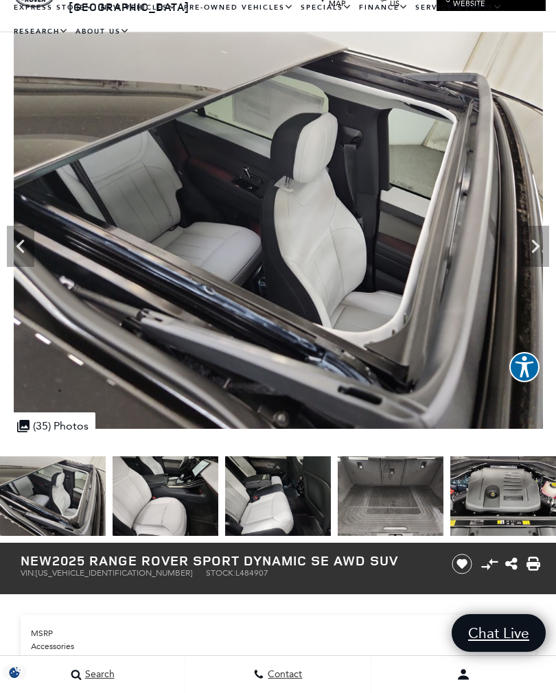
click at [527, 243] on icon "Next" at bounding box center [535, 246] width 27 height 27
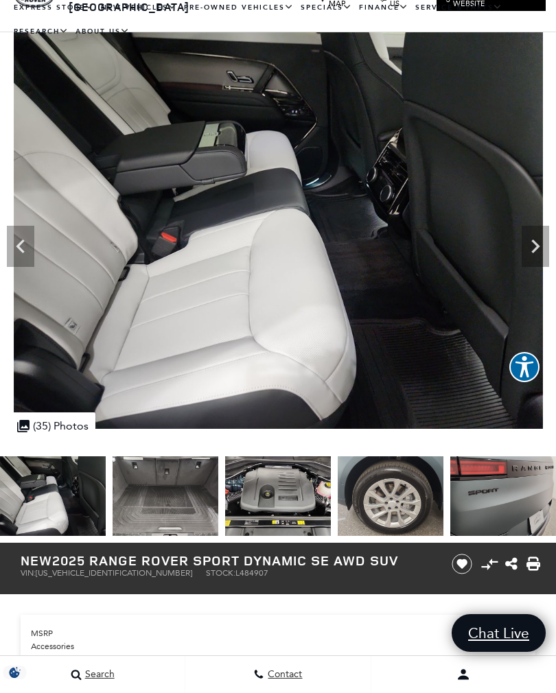
click at [527, 247] on icon "Next" at bounding box center [535, 246] width 27 height 27
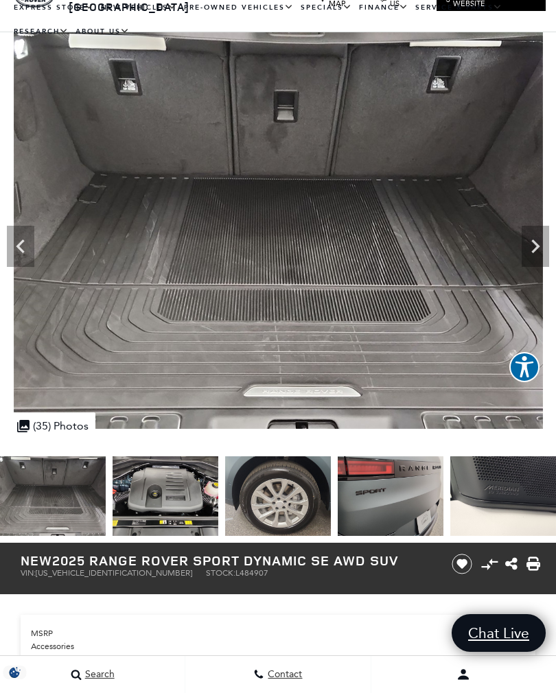
click at [526, 247] on icon "Next" at bounding box center [535, 246] width 27 height 27
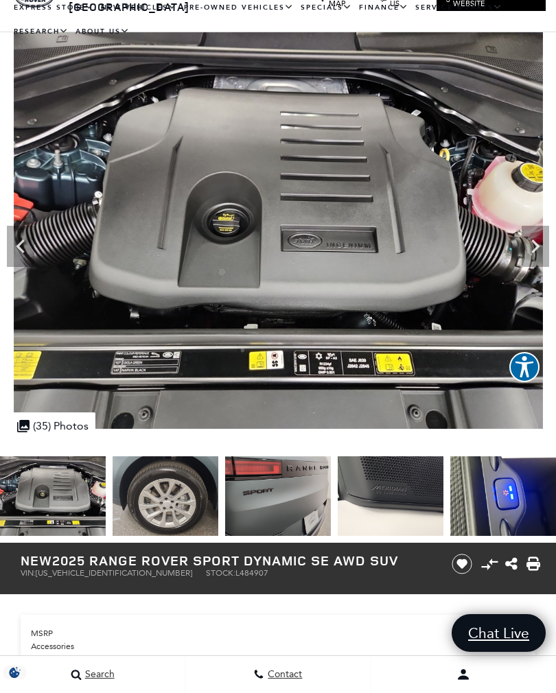
click at [527, 246] on icon "Next" at bounding box center [535, 246] width 27 height 27
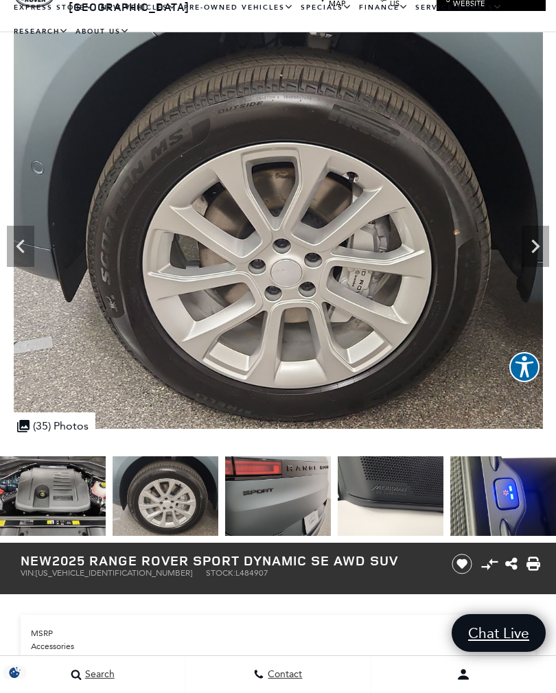
click at [526, 246] on icon "Next" at bounding box center [535, 246] width 27 height 27
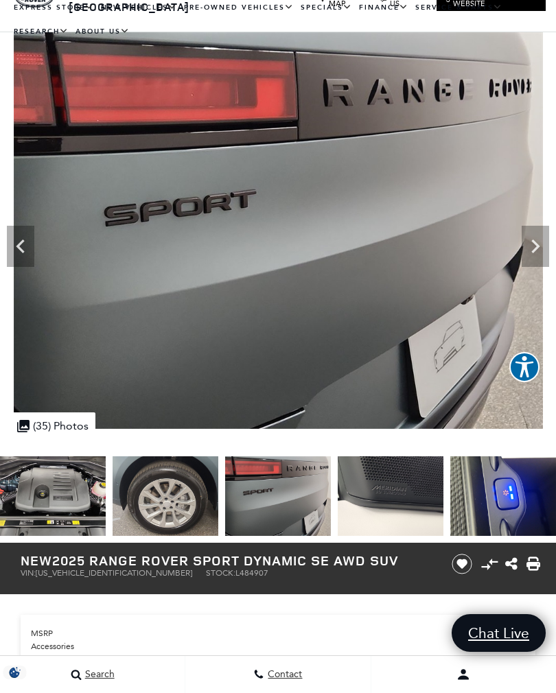
click at [528, 246] on icon "Next" at bounding box center [535, 246] width 27 height 27
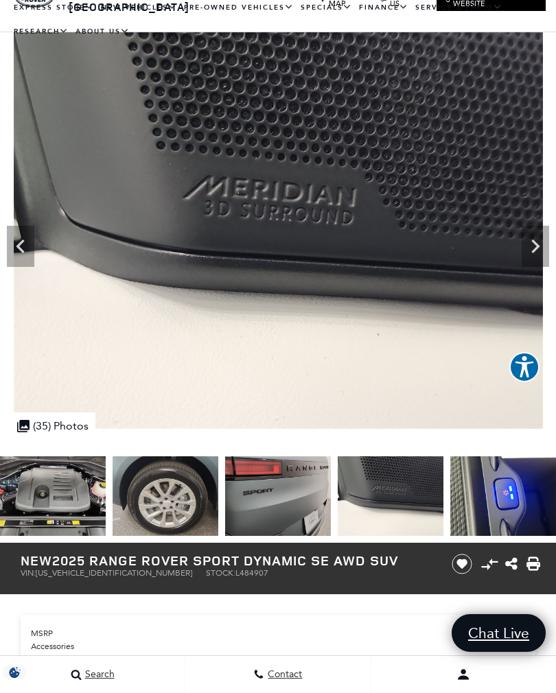
click at [530, 246] on icon "Next" at bounding box center [535, 246] width 27 height 27
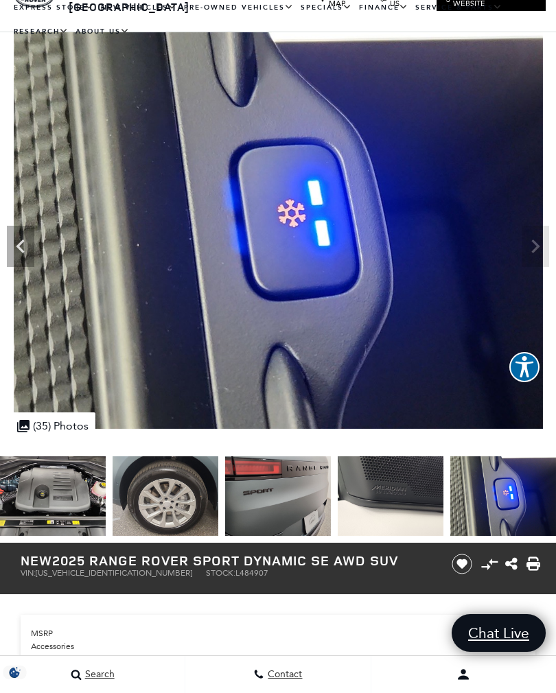
click at [528, 246] on img at bounding box center [278, 230] width 557 height 397
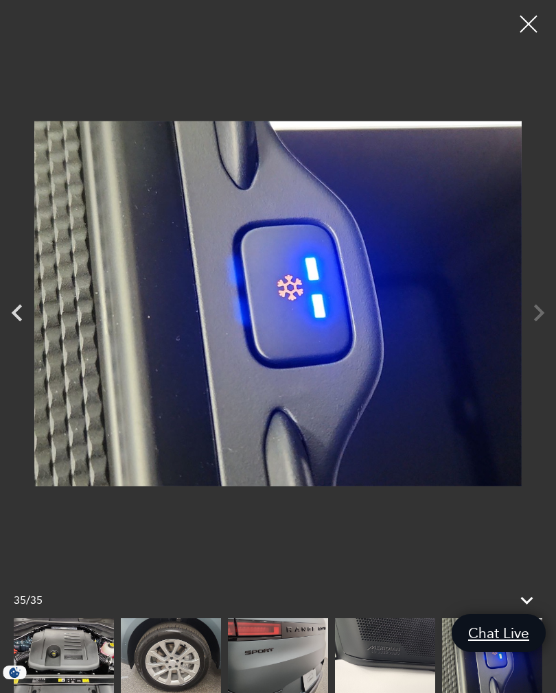
scroll to position [71, 0]
click at [527, 27] on div at bounding box center [528, 24] width 34 height 34
